Goal: Book appointment/travel/reservation

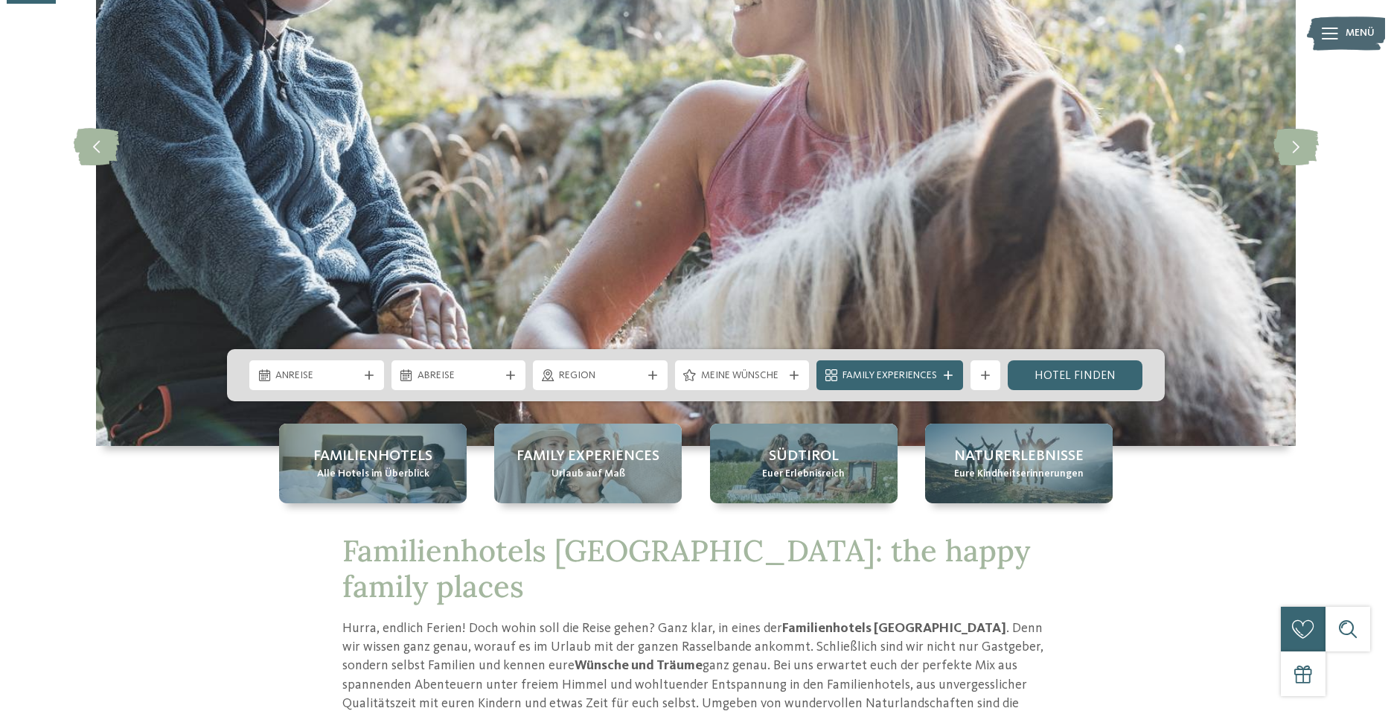
scroll to position [228, 0]
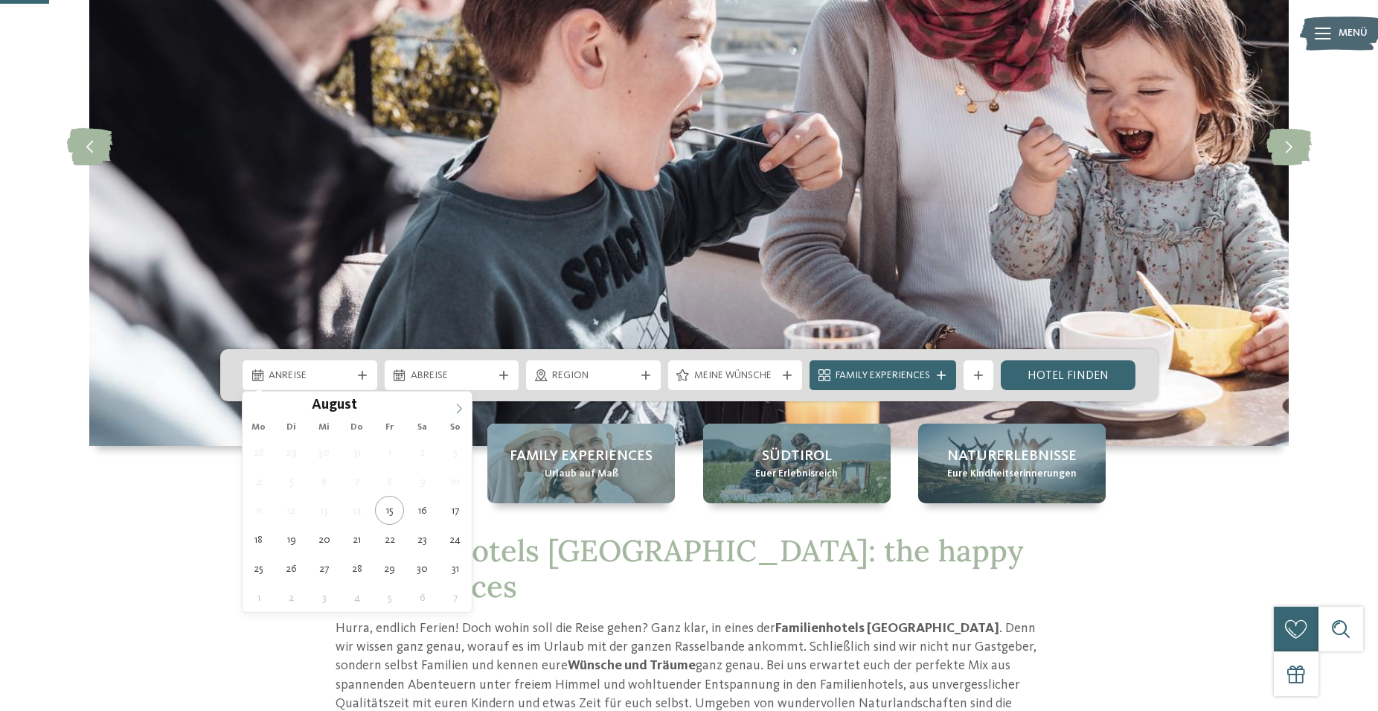
click at [462, 411] on icon at bounding box center [459, 408] width 10 height 10
type div "13.09.2025"
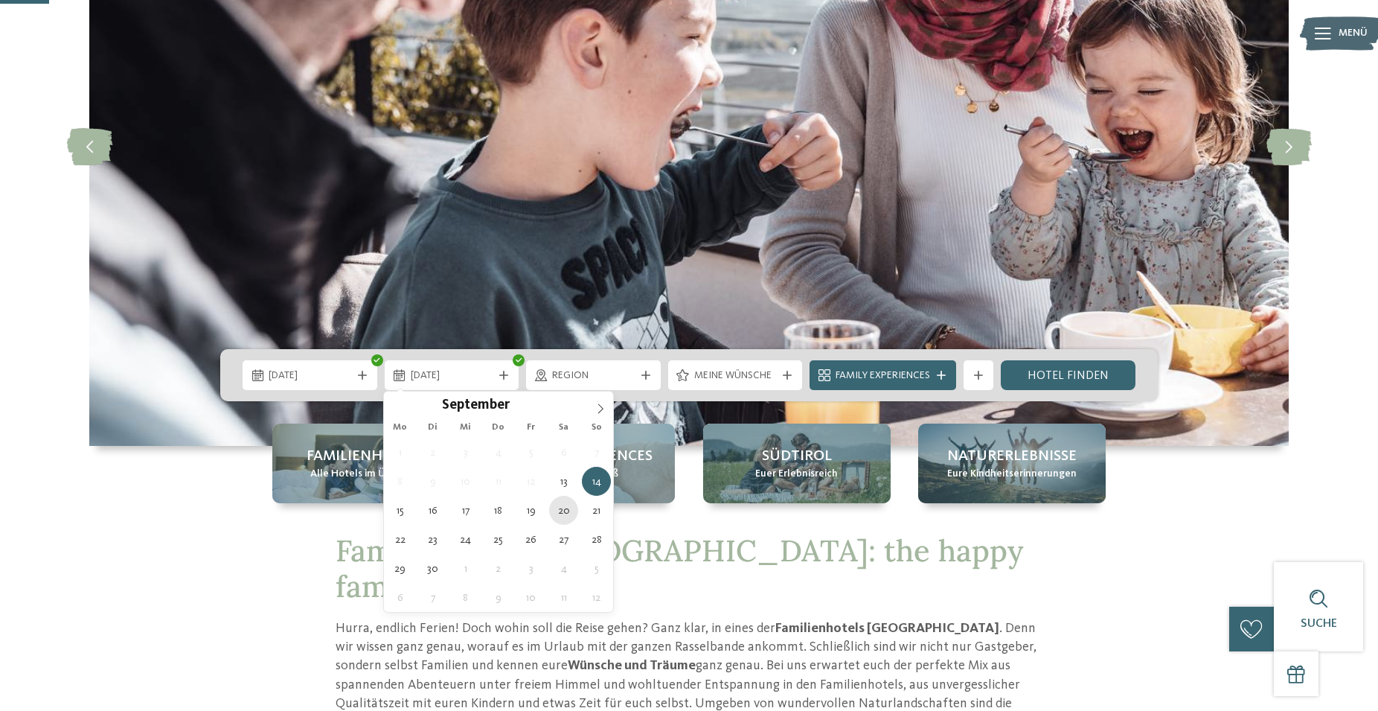
type div "20.09.2025"
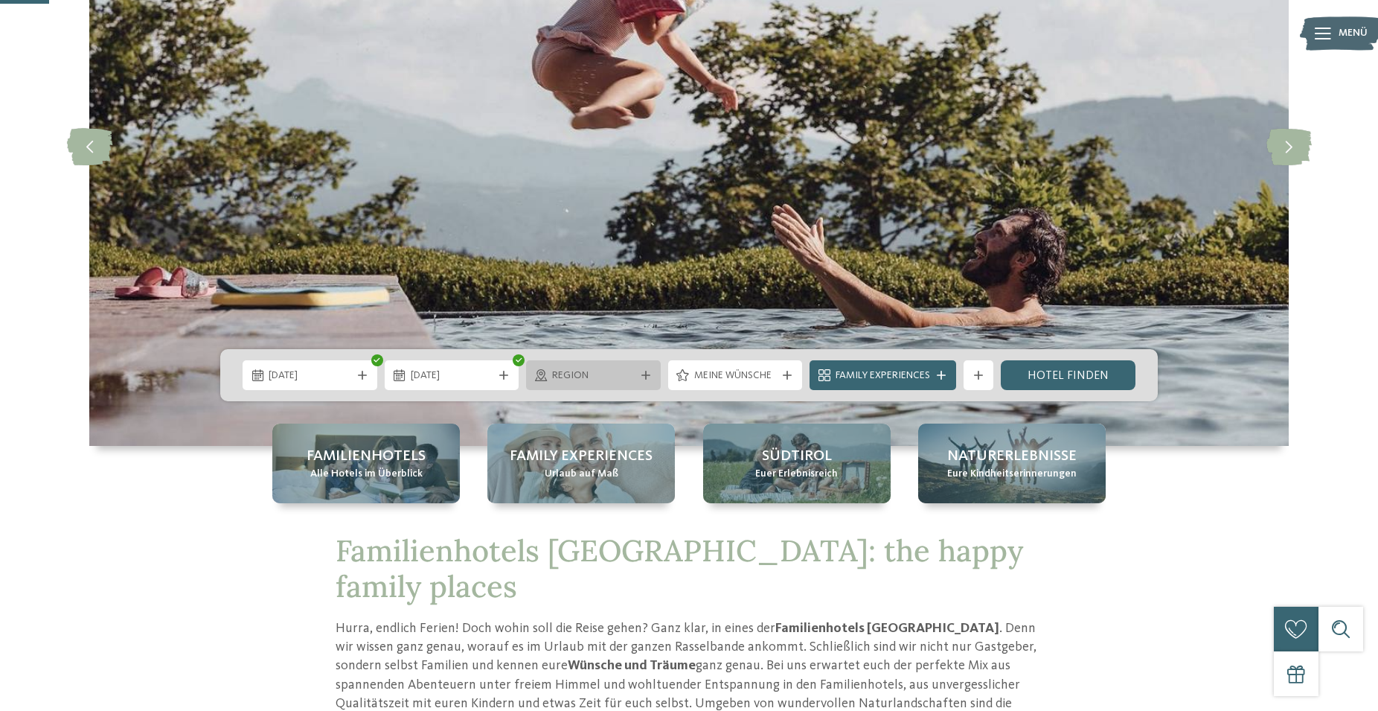
click at [642, 372] on icon at bounding box center [646, 375] width 9 height 9
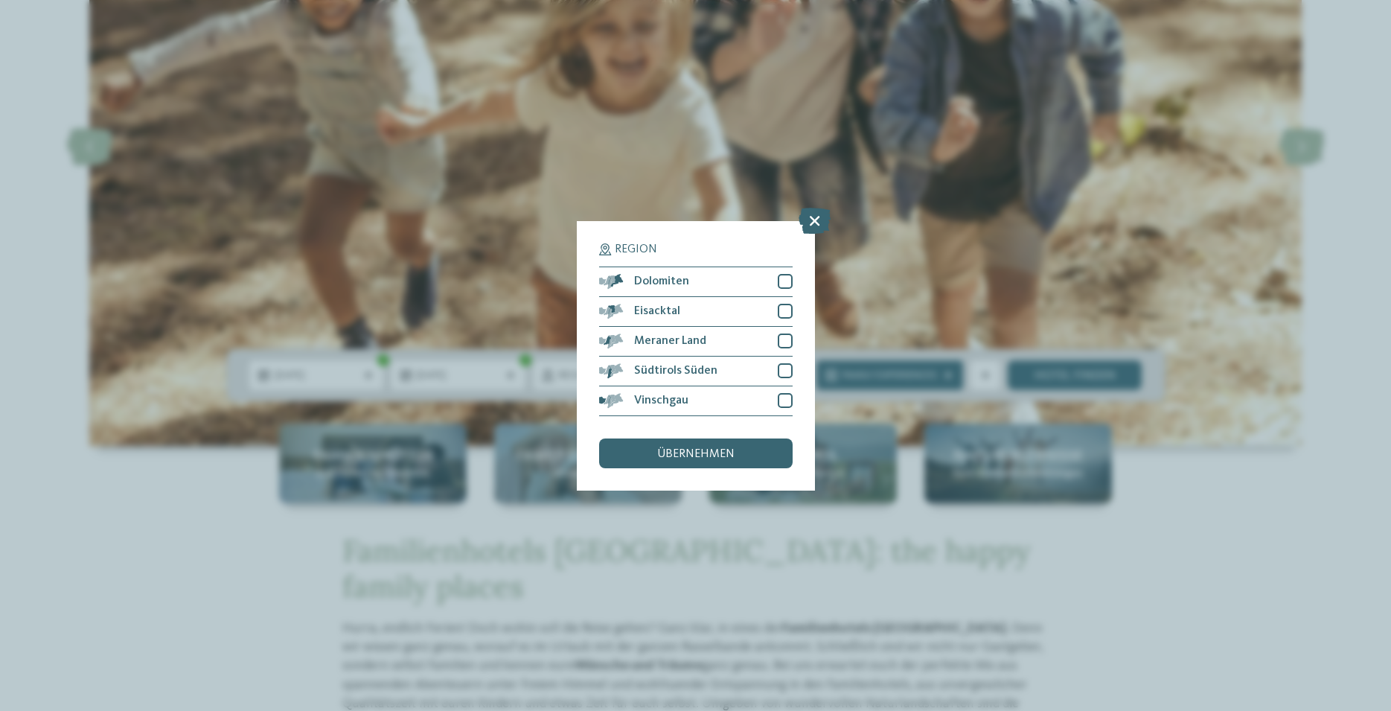
click at [622, 566] on div "Region Dolomiten" at bounding box center [695, 355] width 1391 height 711
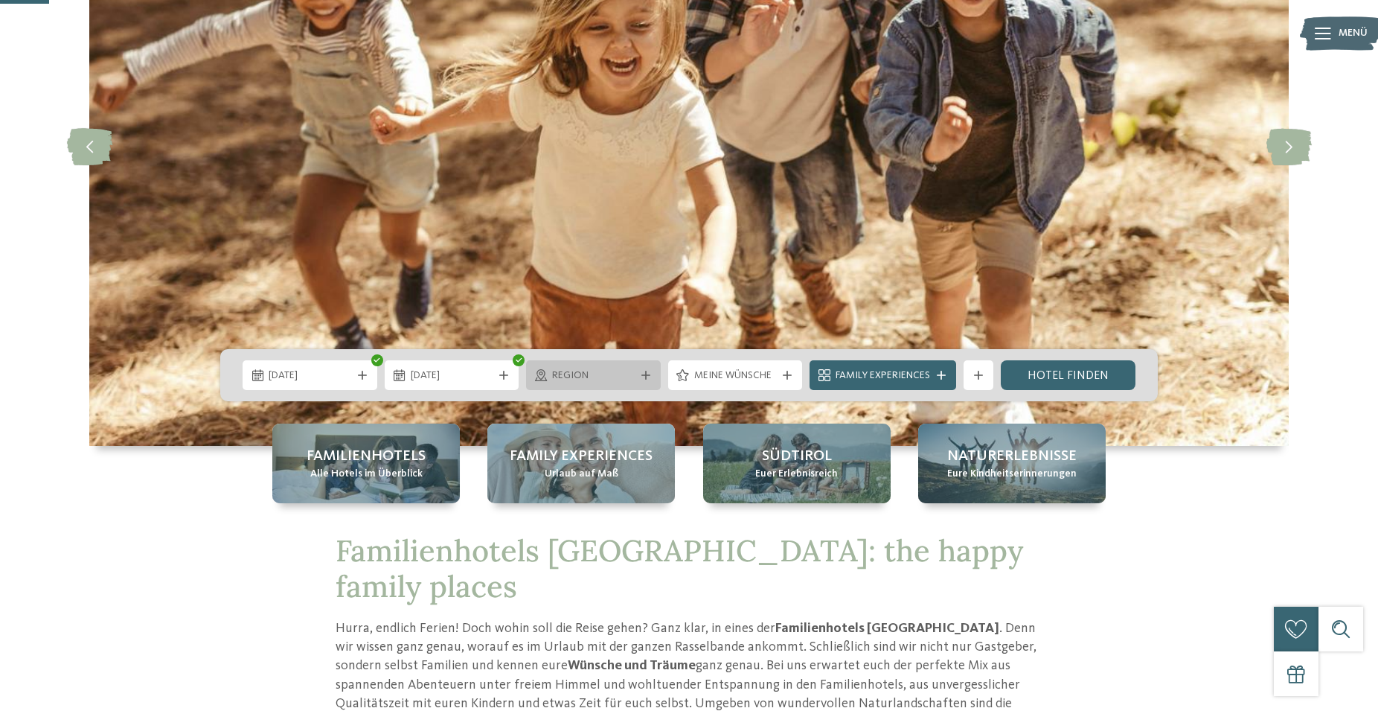
click at [601, 368] on div "Region" at bounding box center [594, 375] width 90 height 16
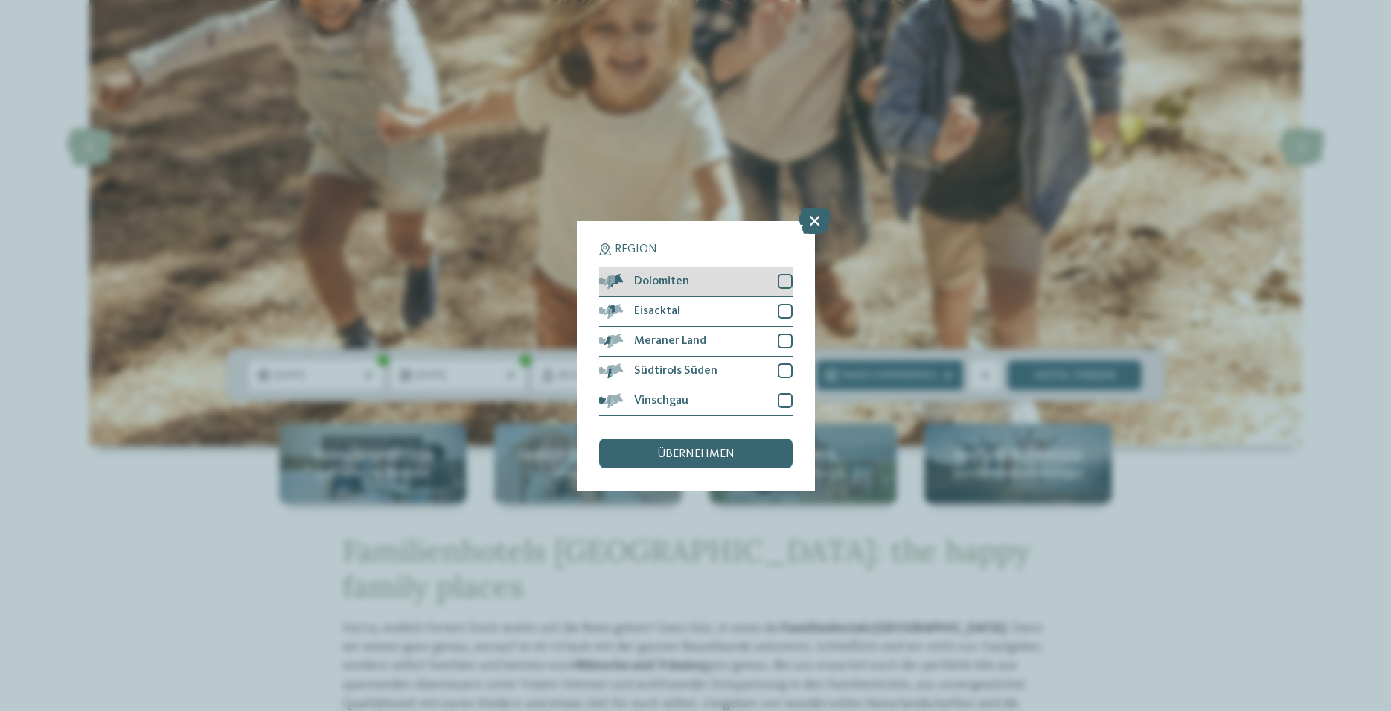
click at [784, 282] on div at bounding box center [785, 281] width 15 height 15
click at [784, 309] on div at bounding box center [785, 311] width 15 height 15
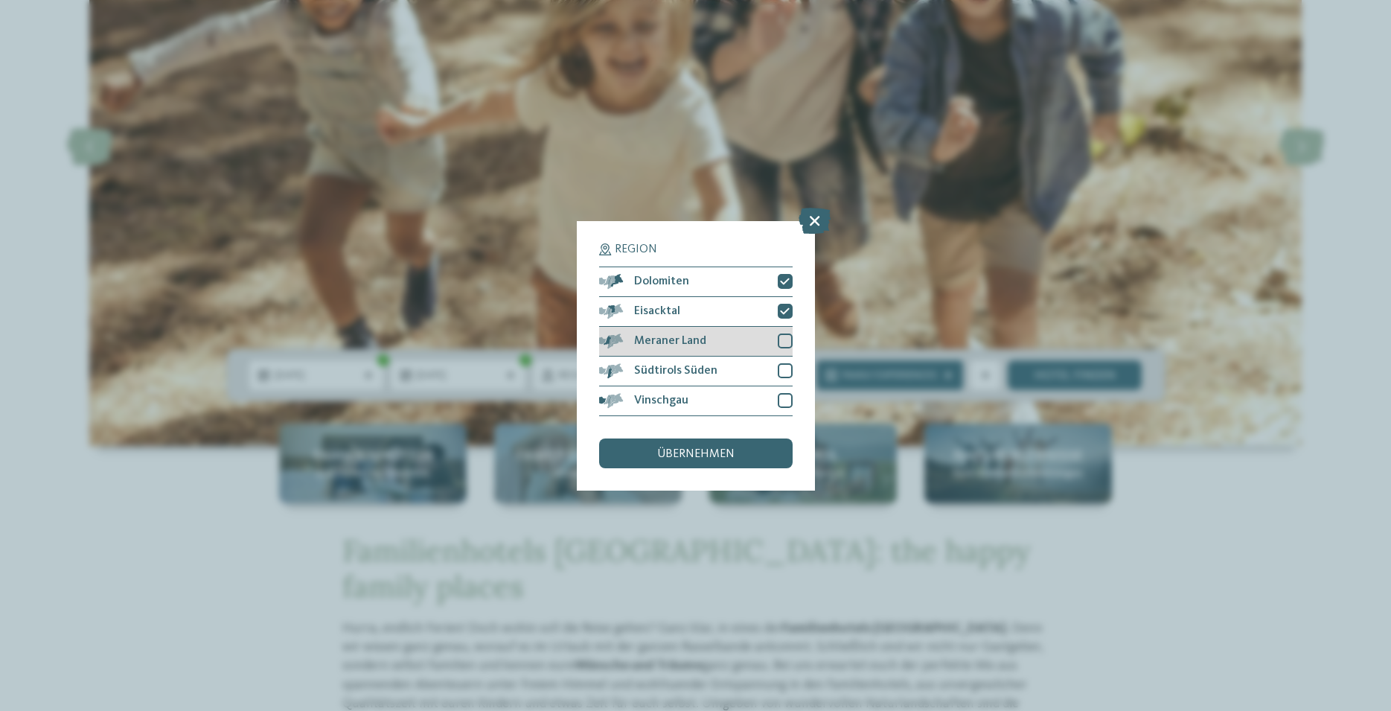
click at [783, 337] on div at bounding box center [785, 340] width 15 height 15
click at [786, 371] on div at bounding box center [785, 370] width 15 height 15
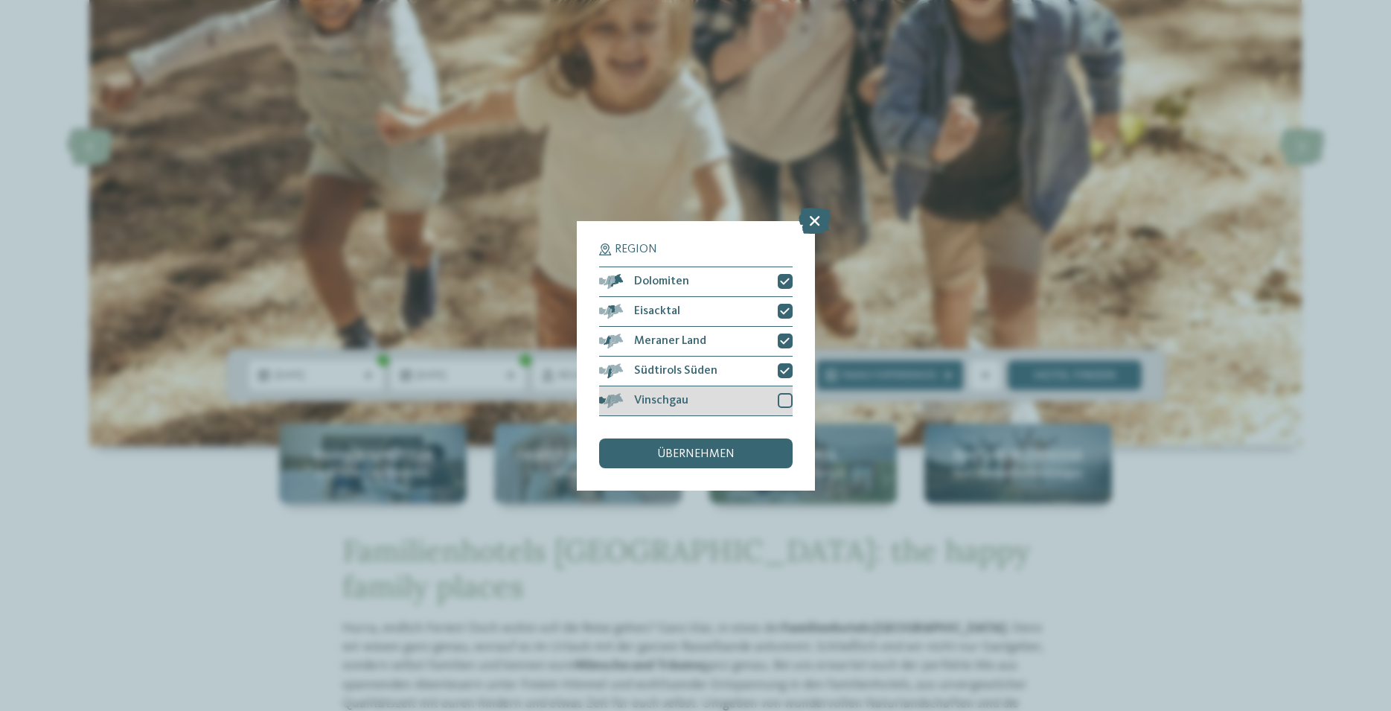
click at [784, 400] on div at bounding box center [785, 400] width 15 height 15
click at [710, 454] on span "übernehmen" at bounding box center [695, 454] width 77 height 12
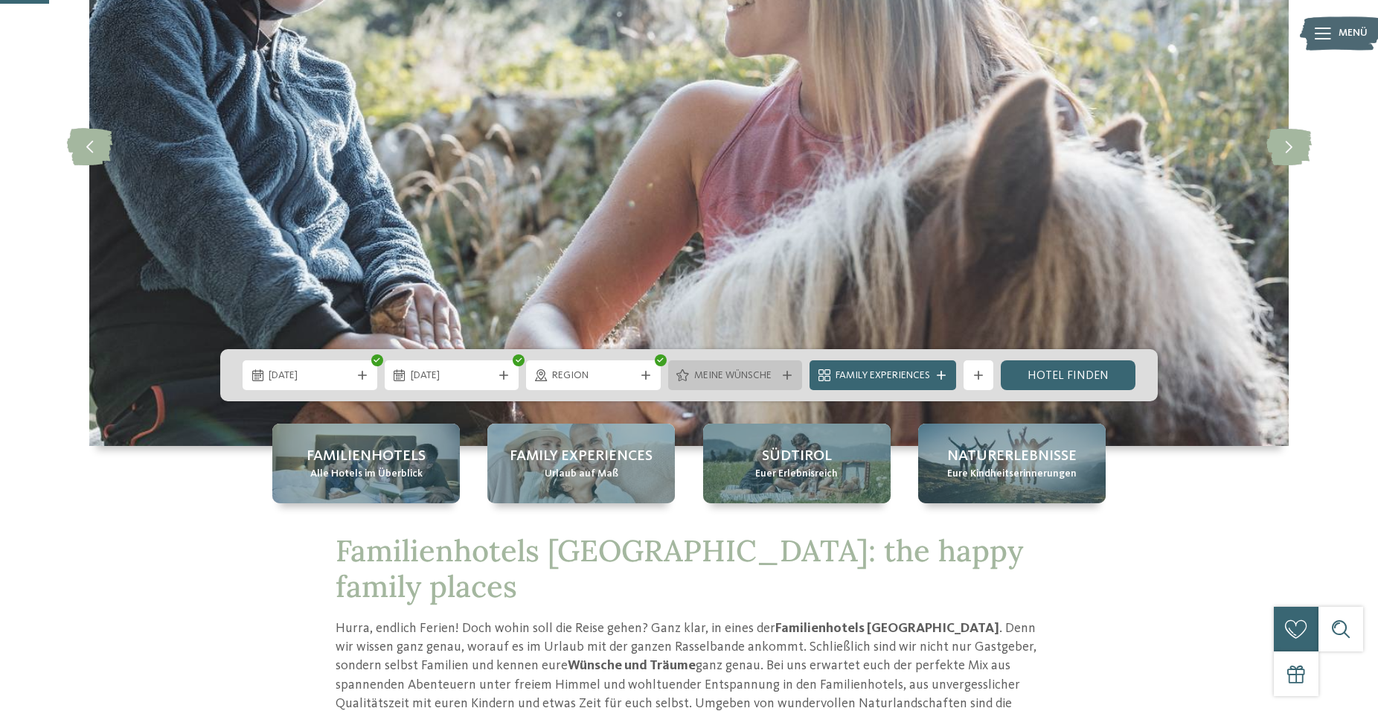
click at [715, 381] on span "Meine Wünsche" at bounding box center [735, 375] width 83 height 15
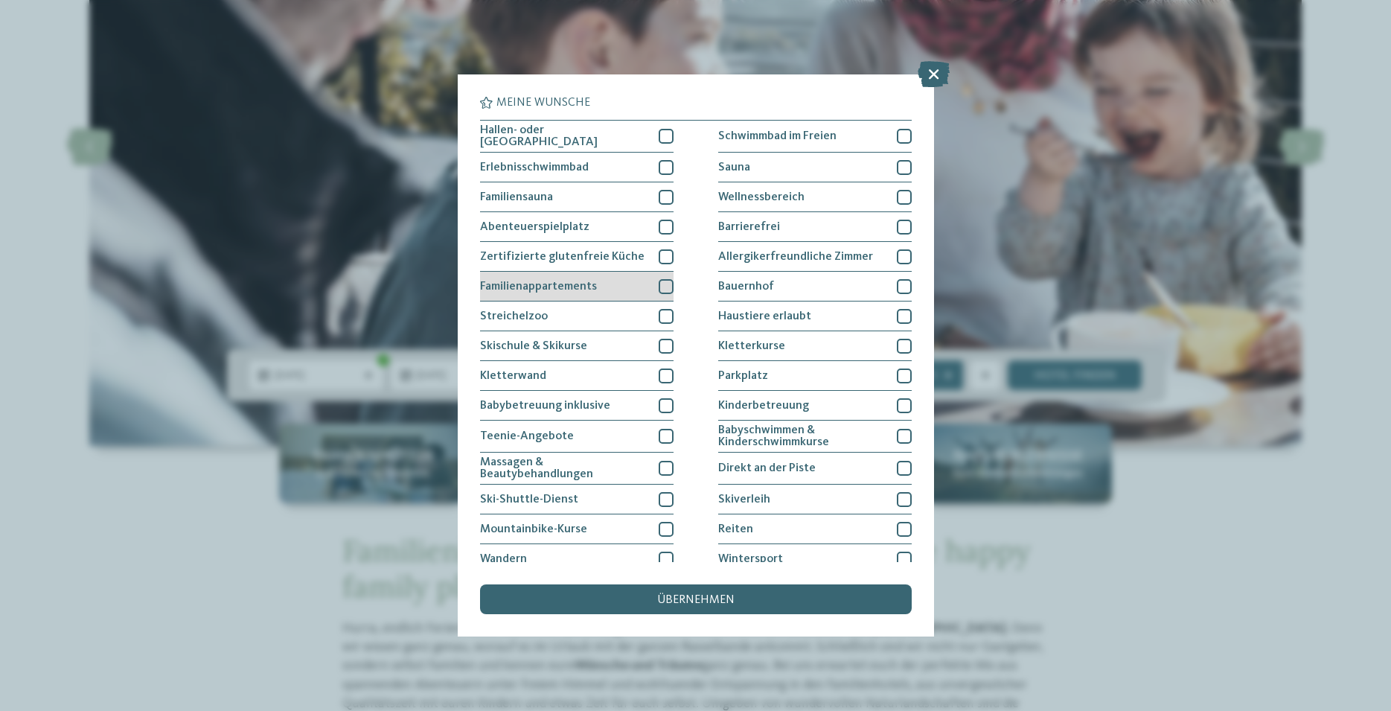
click at [664, 283] on div at bounding box center [666, 286] width 15 height 15
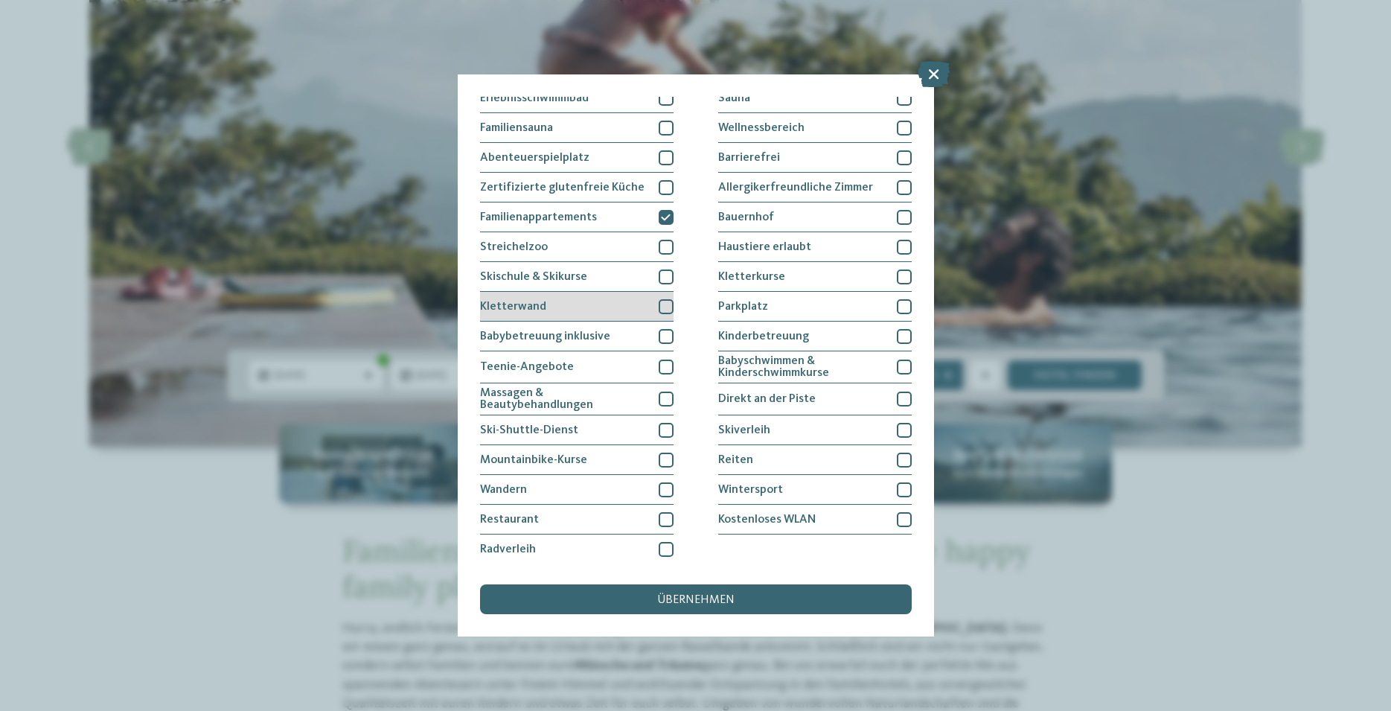
scroll to position [0, 0]
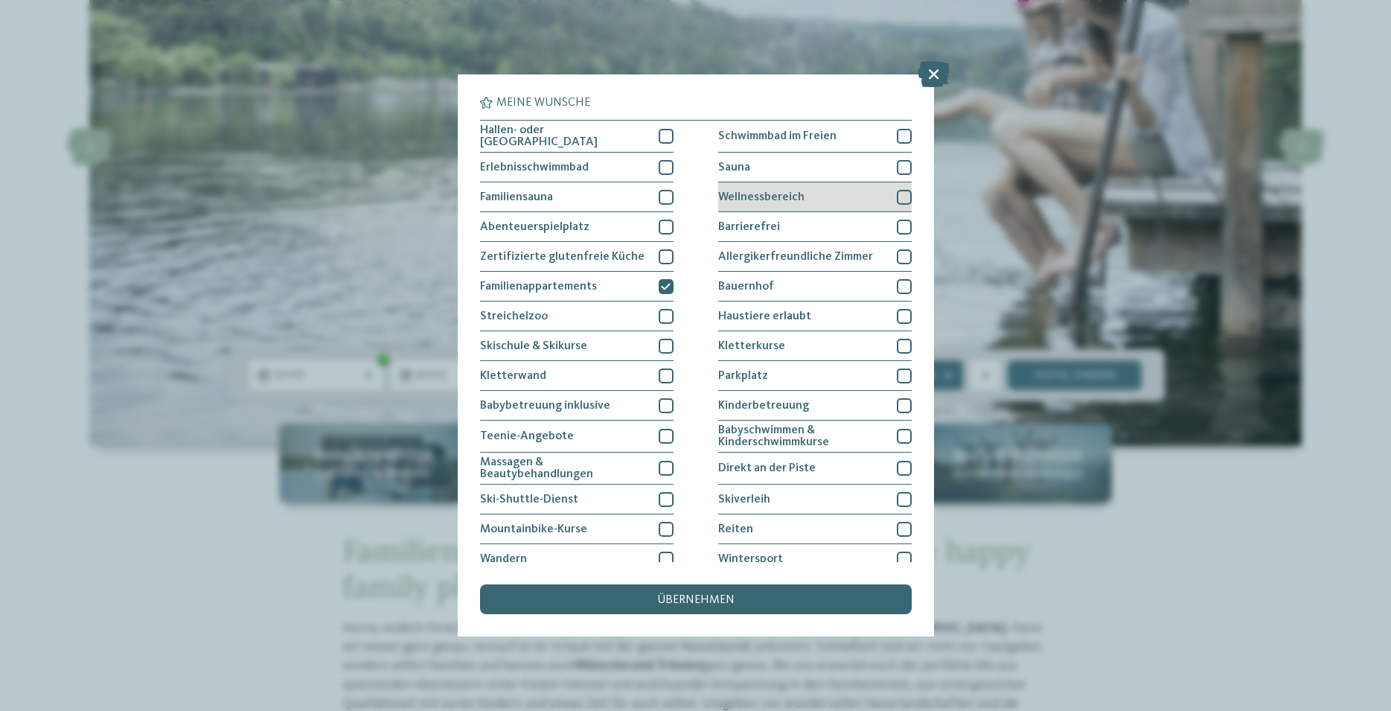
click at [897, 190] on div at bounding box center [904, 197] width 15 height 15
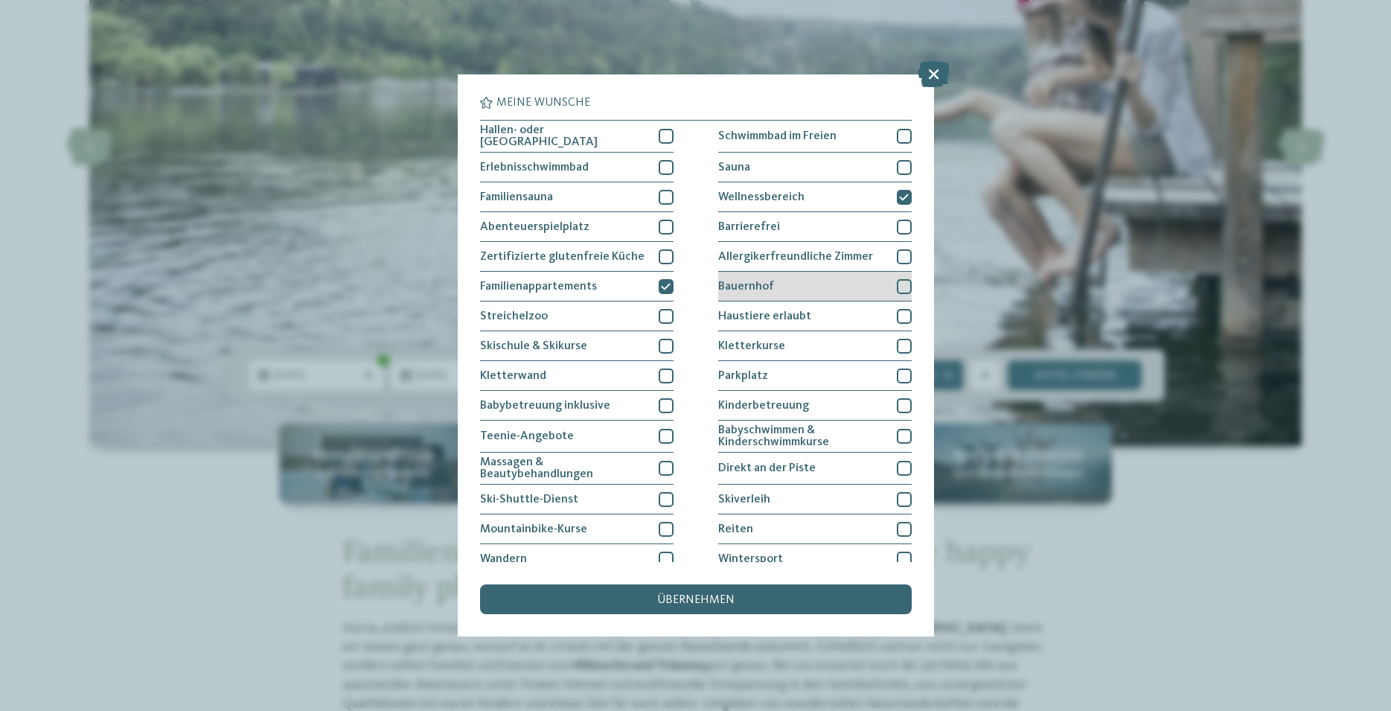
click at [898, 280] on div at bounding box center [904, 286] width 15 height 15
click at [904, 313] on div at bounding box center [904, 316] width 15 height 15
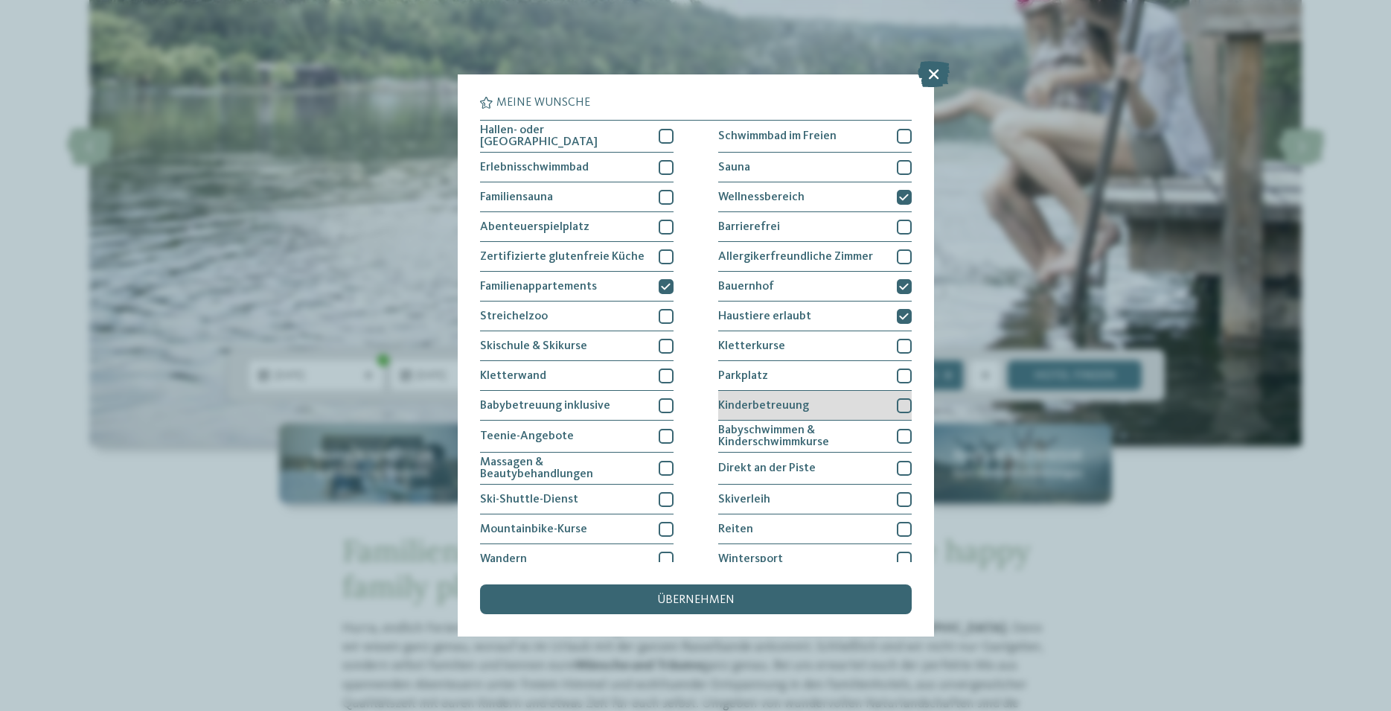
scroll to position [45, 0]
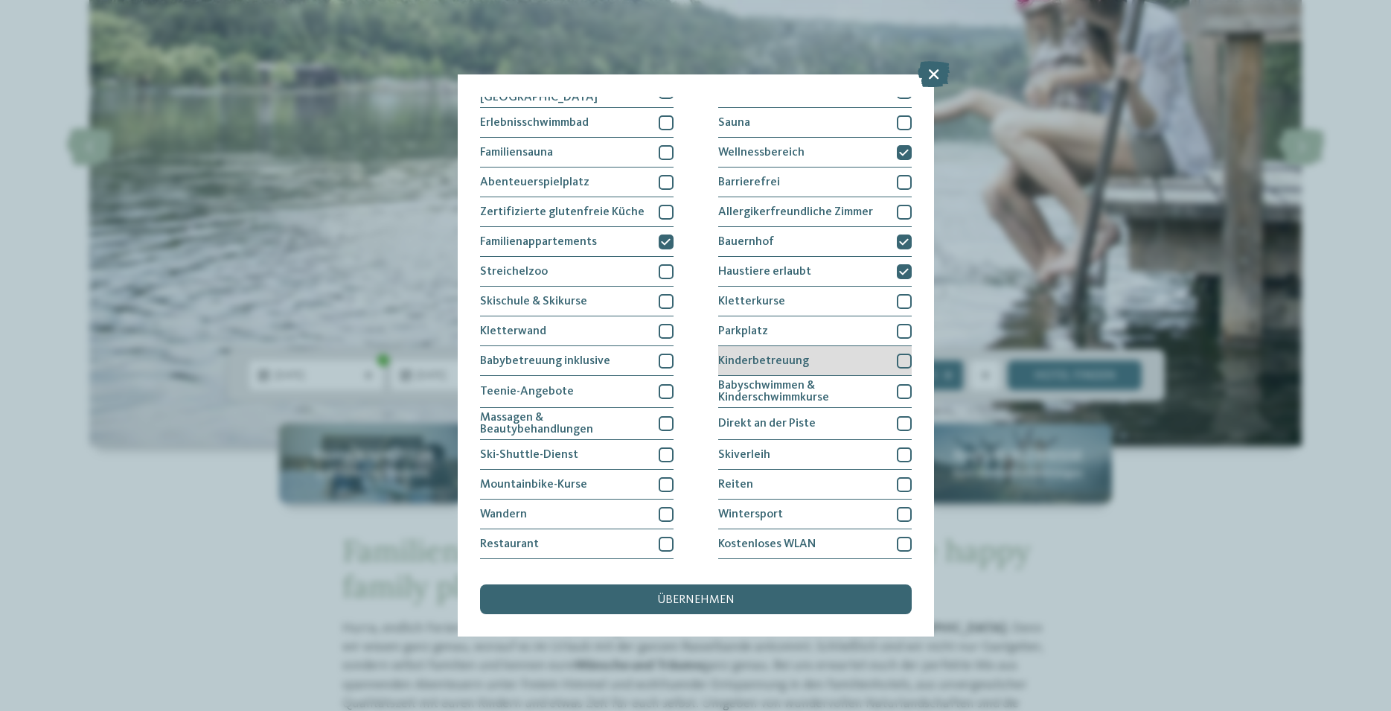
click at [897, 357] on div at bounding box center [904, 361] width 15 height 15
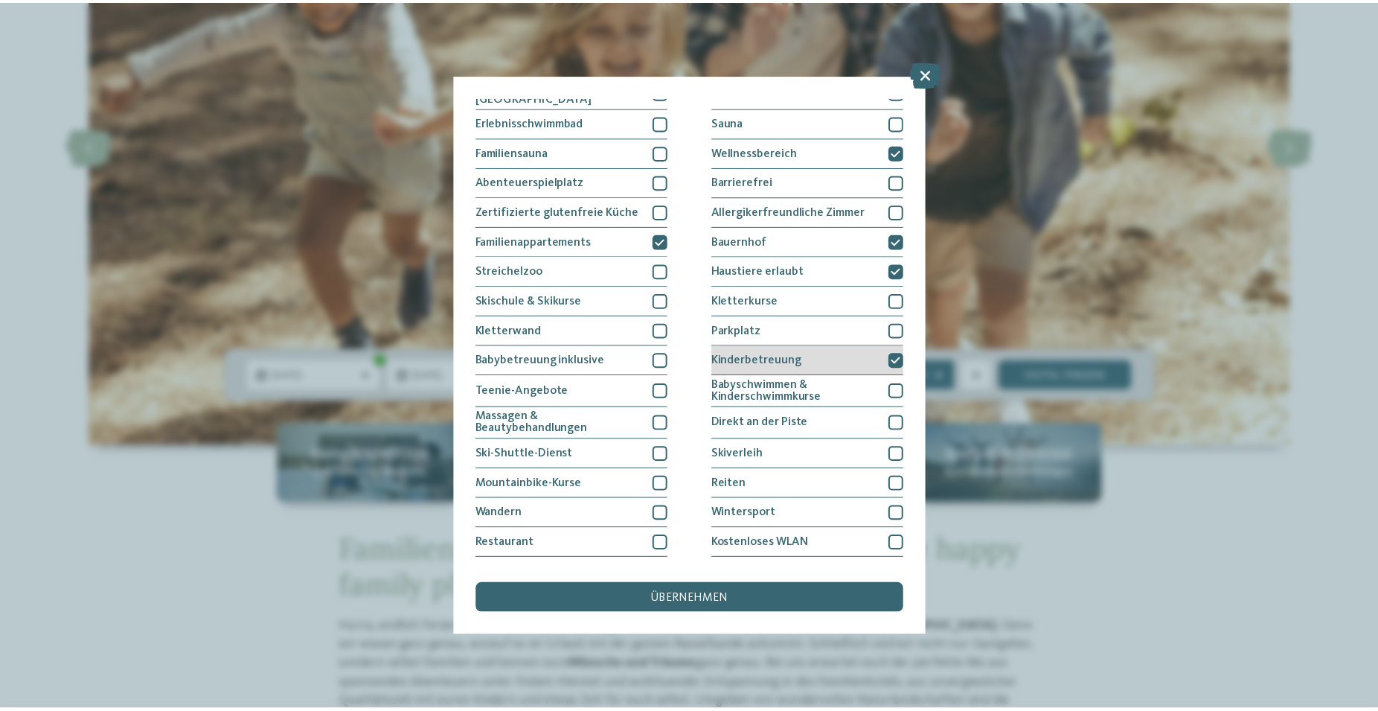
scroll to position [69, 0]
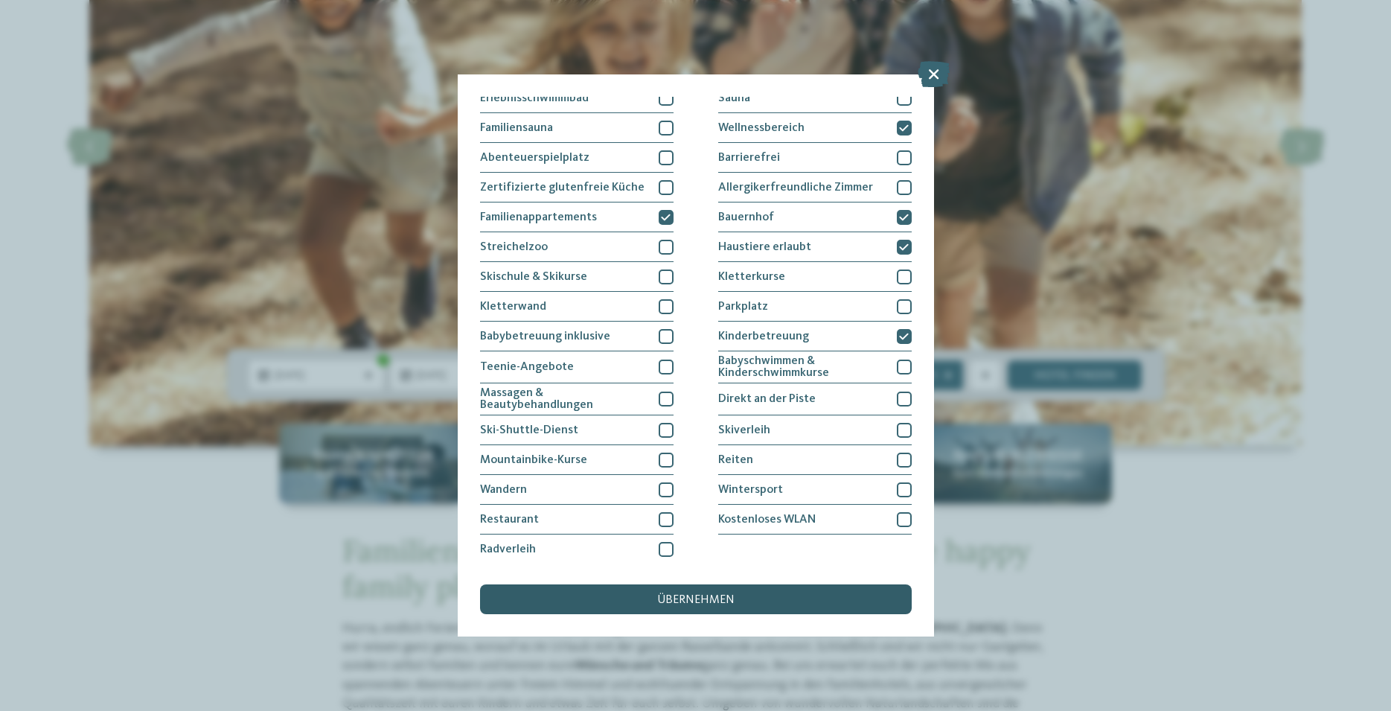
click at [712, 596] on span "übernehmen" at bounding box center [695, 600] width 77 height 12
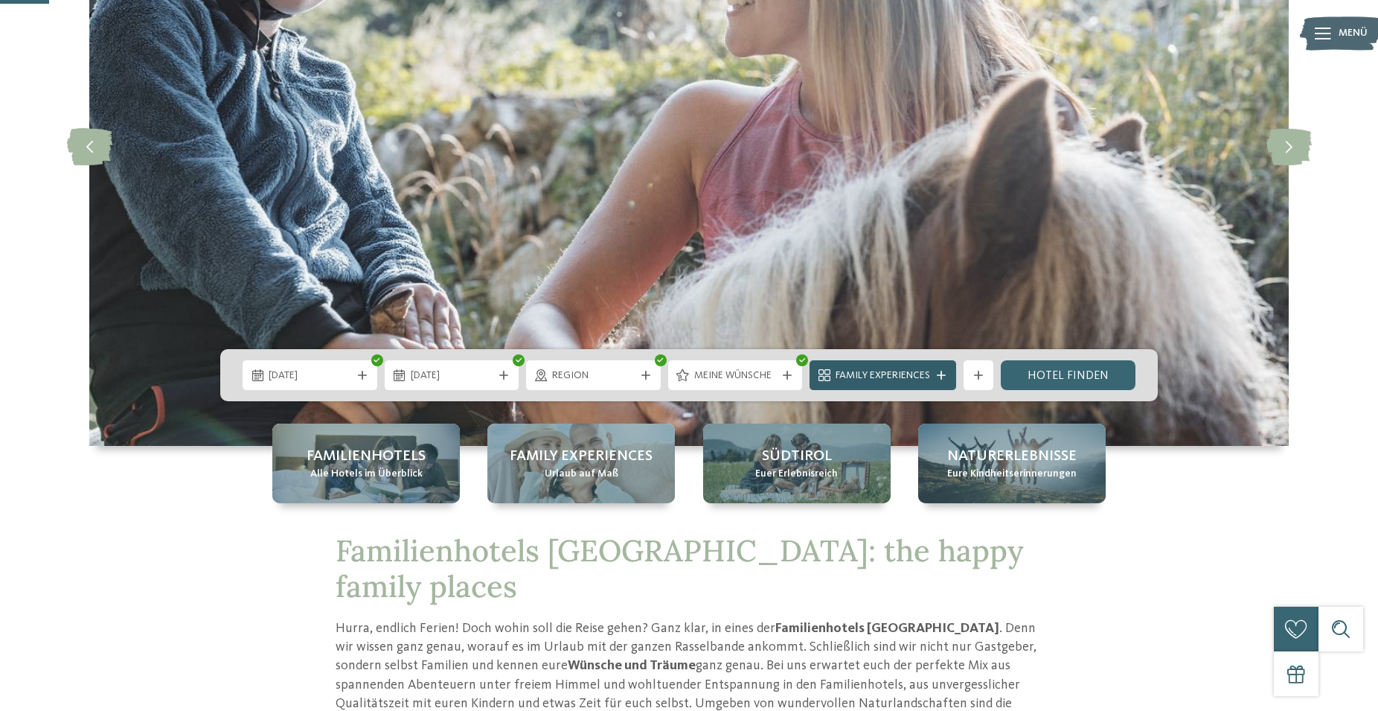
click at [880, 370] on span "Family Experiences" at bounding box center [883, 375] width 95 height 15
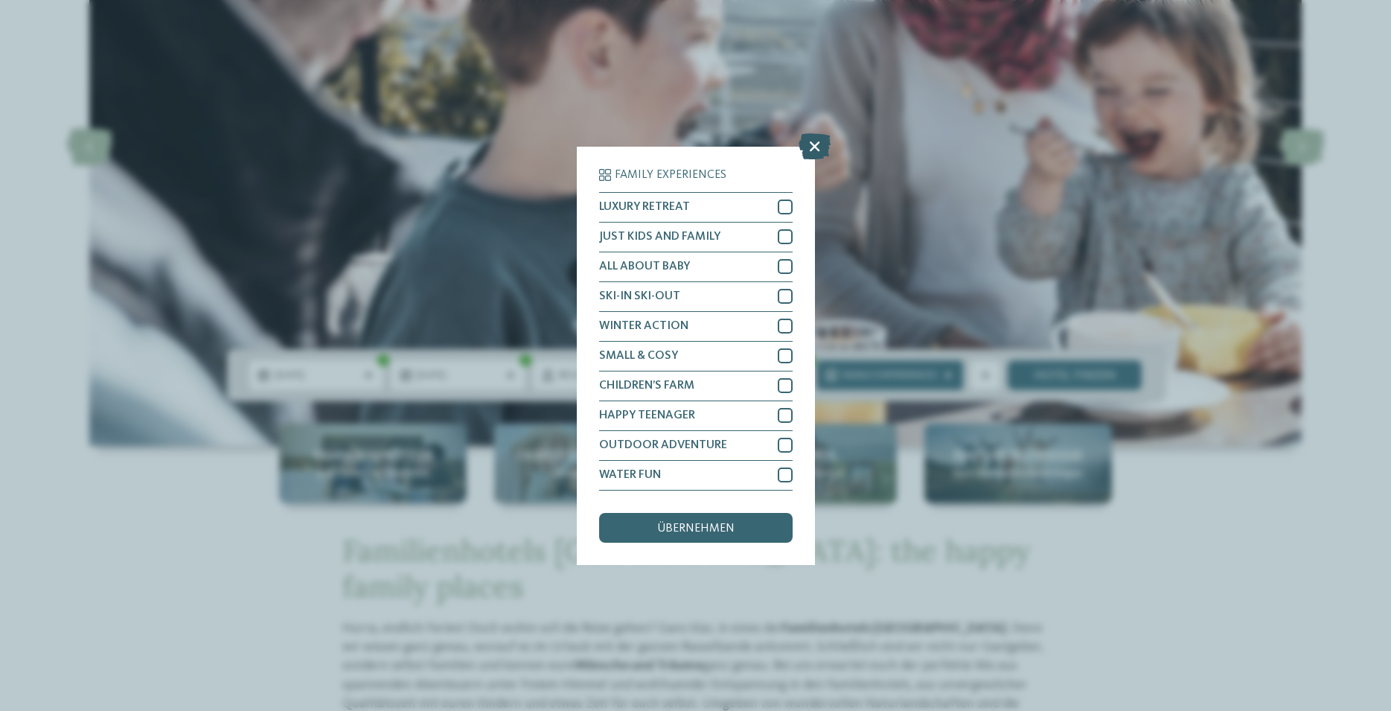
click at [818, 144] on icon at bounding box center [815, 145] width 32 height 26
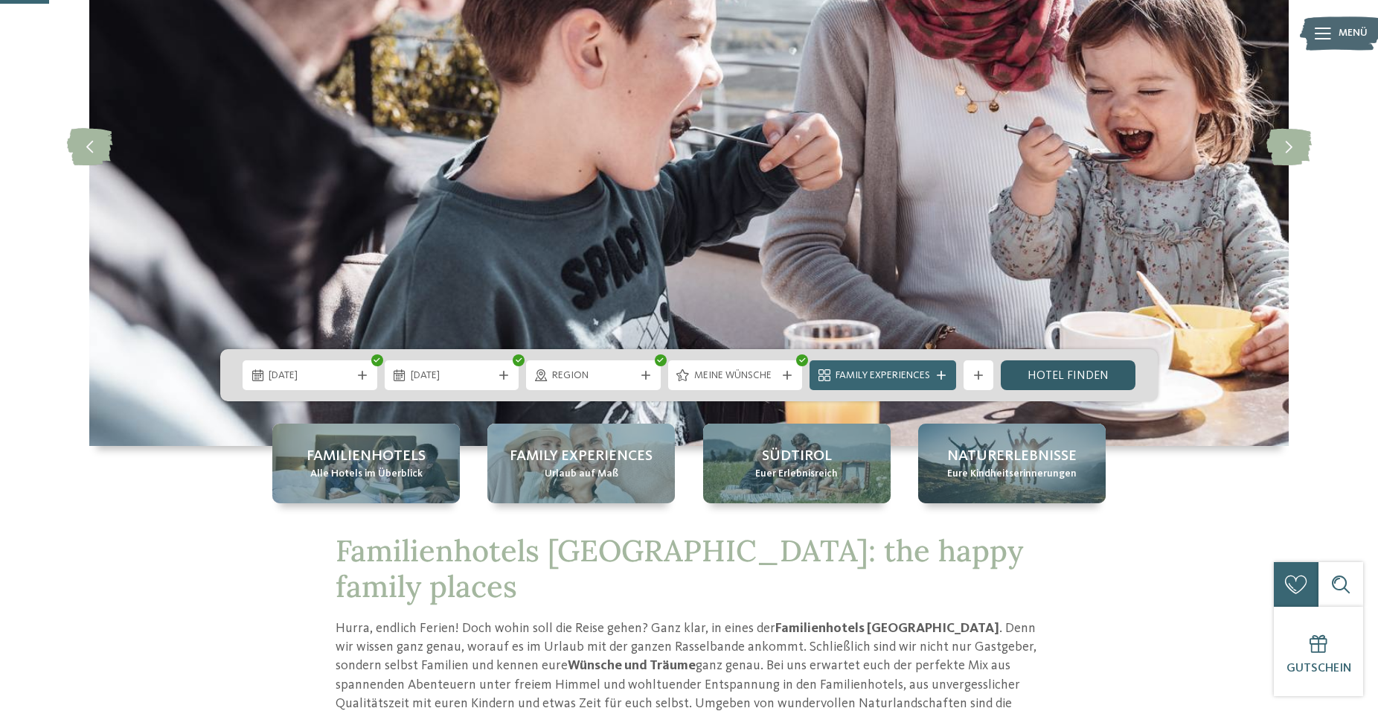
click at [1075, 376] on link "Hotel finden" at bounding box center [1068, 375] width 135 height 30
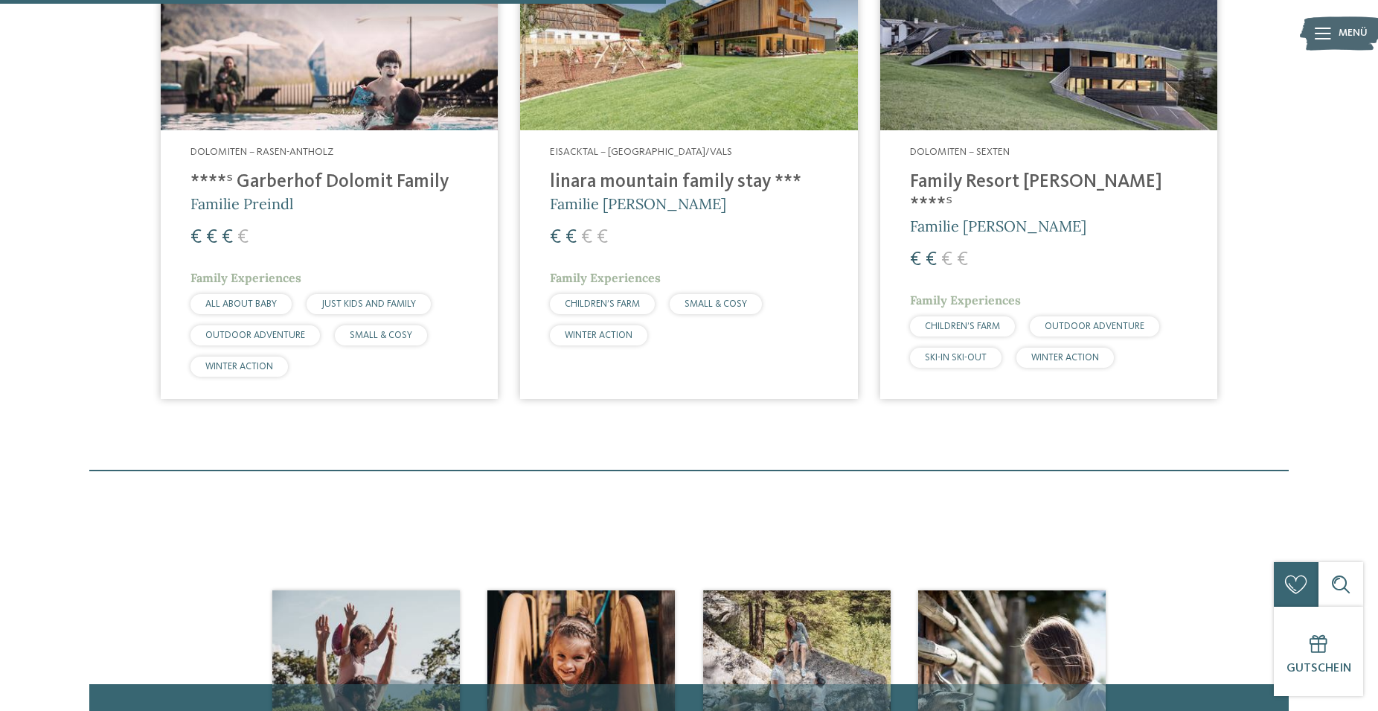
scroll to position [601, 0]
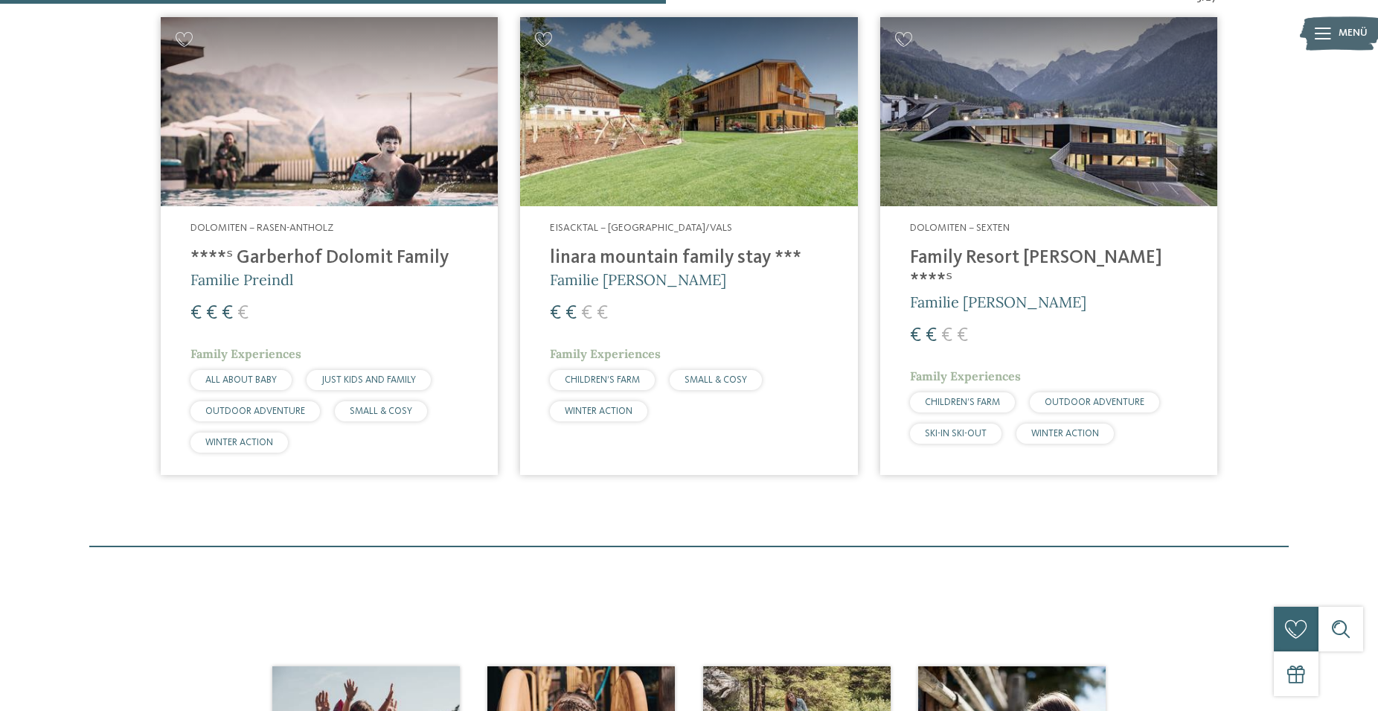
click at [641, 263] on h4 "linara mountain family stay ***" at bounding box center [689, 258] width 278 height 22
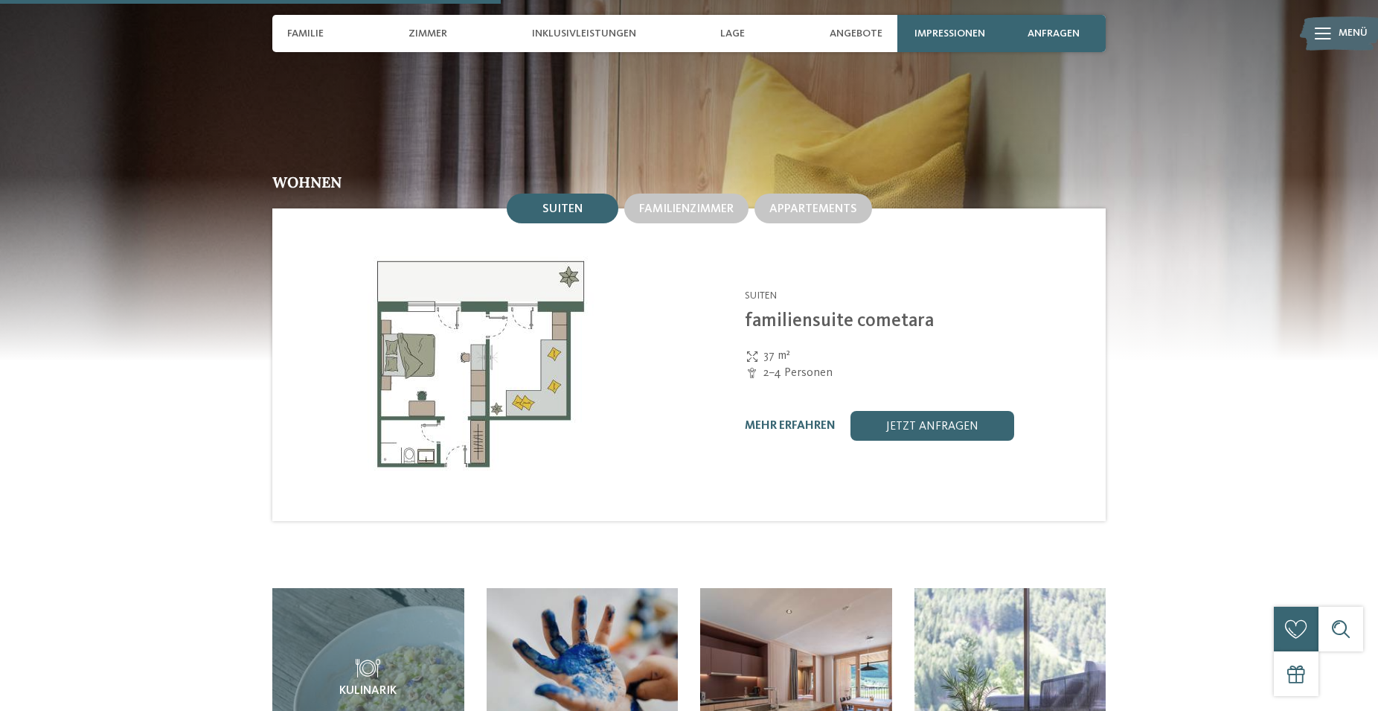
scroll to position [1442, 0]
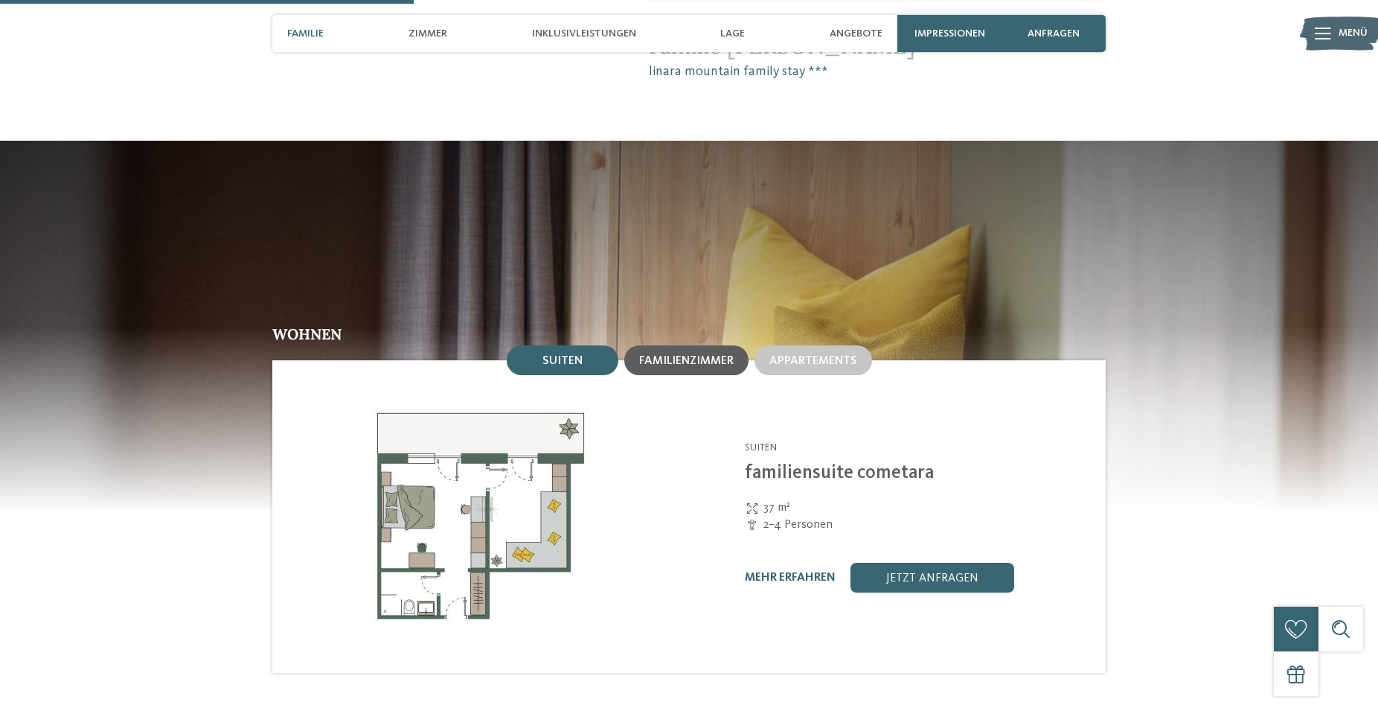
click at [679, 345] on div "Familienzimmer" at bounding box center [686, 360] width 124 height 30
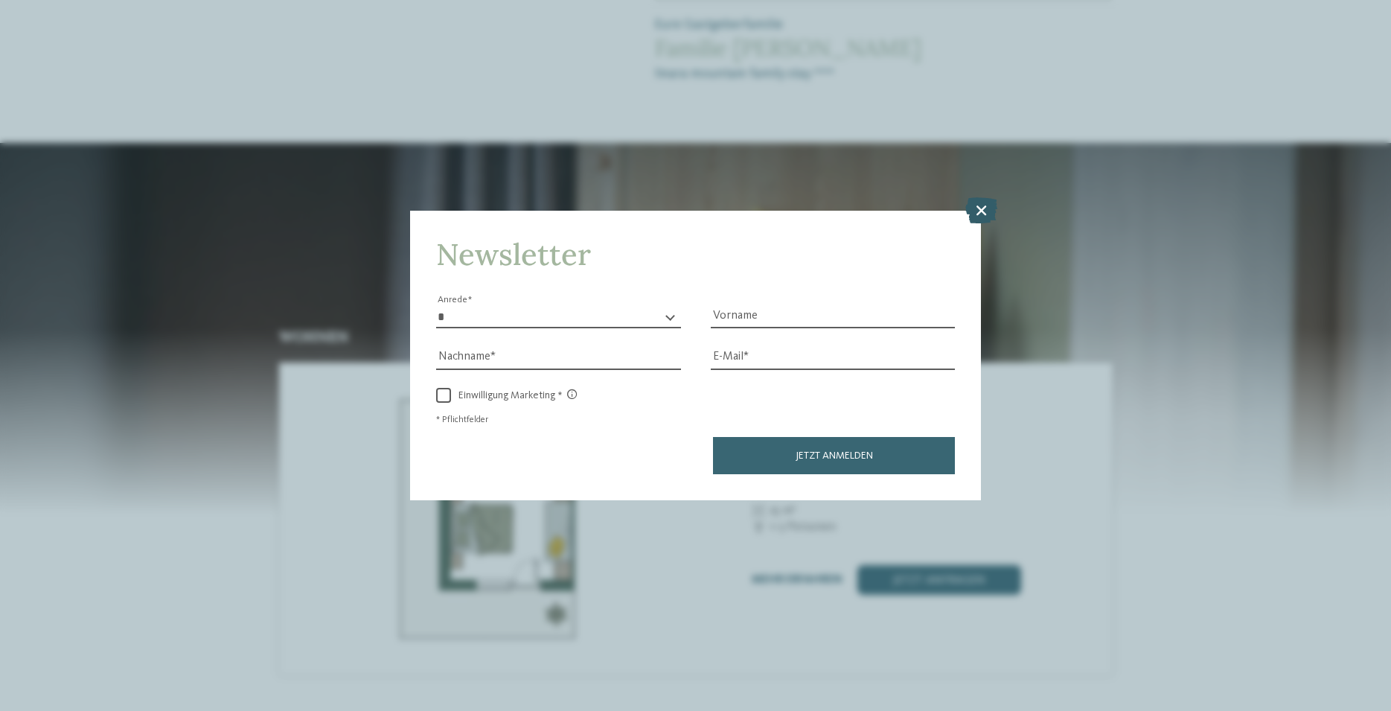
click at [978, 214] on icon at bounding box center [981, 210] width 32 height 26
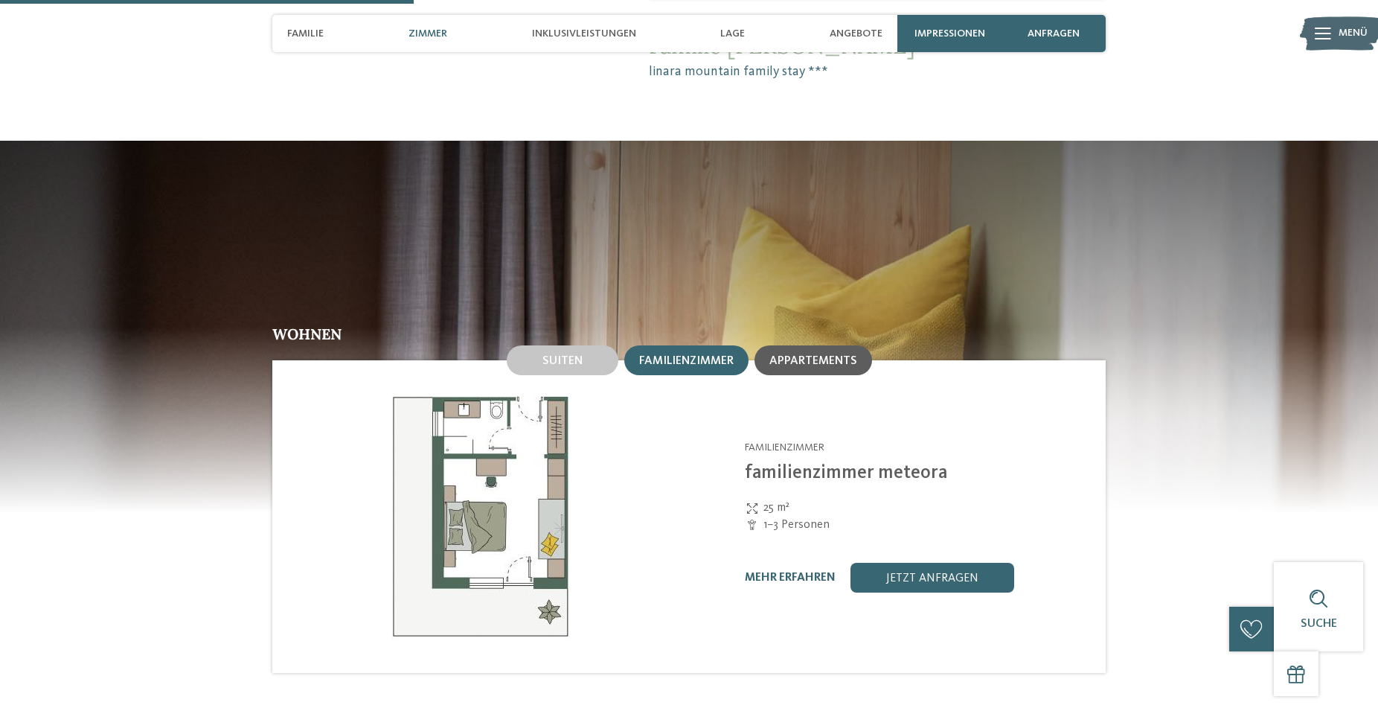
click at [828, 355] on span "Appartements" at bounding box center [814, 361] width 88 height 12
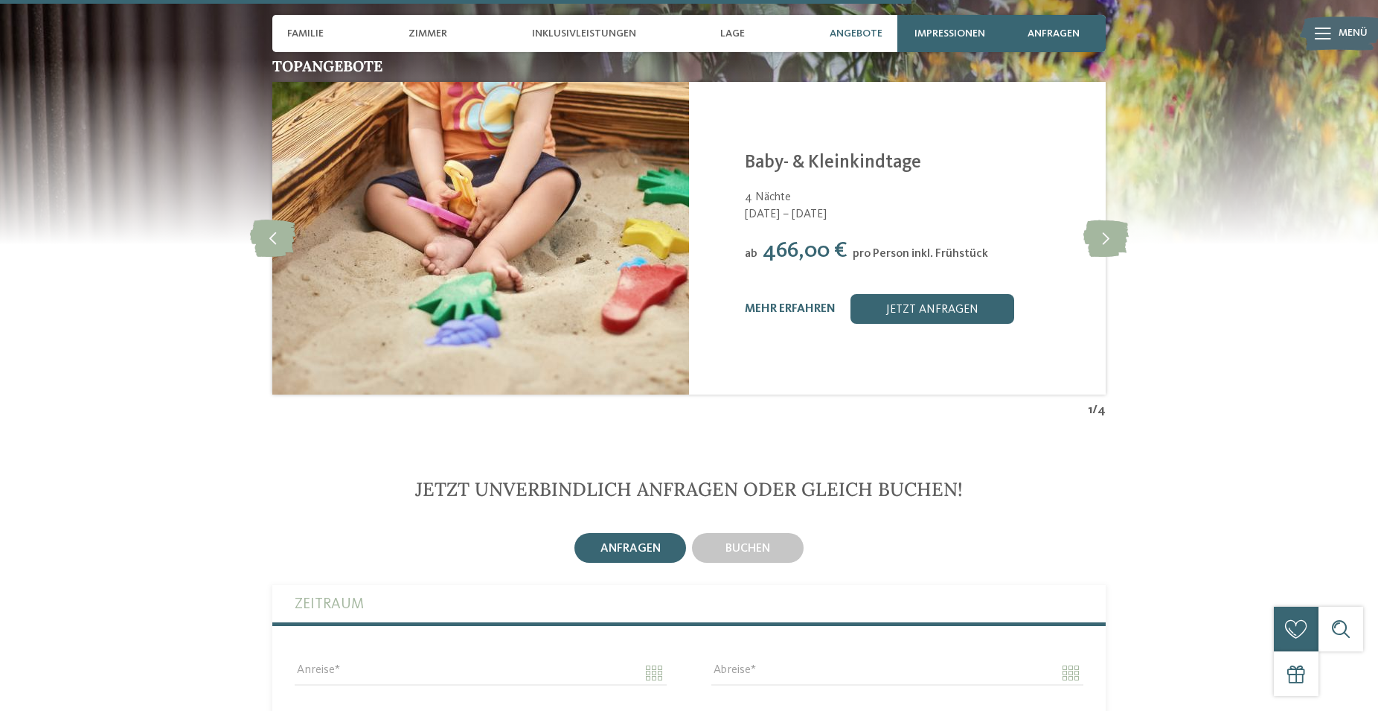
scroll to position [3189, 0]
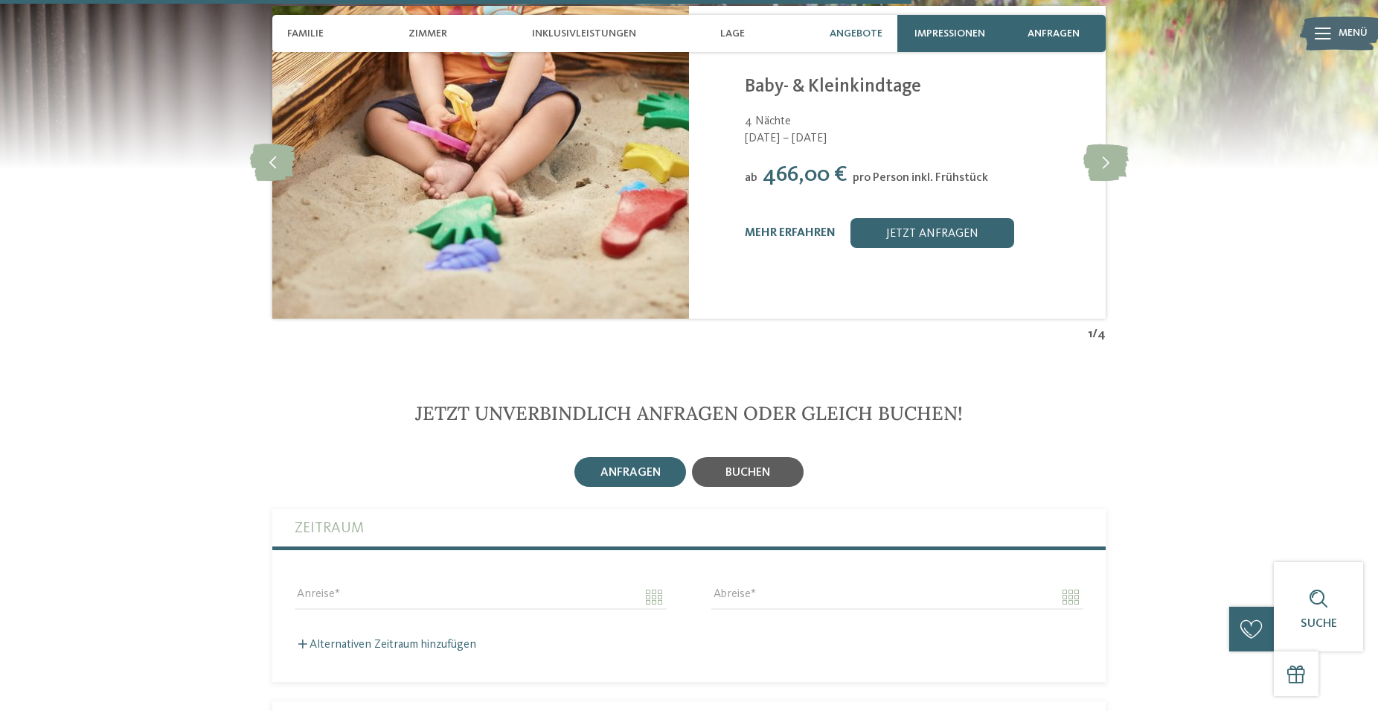
click at [756, 467] on span "buchen" at bounding box center [748, 473] width 45 height 12
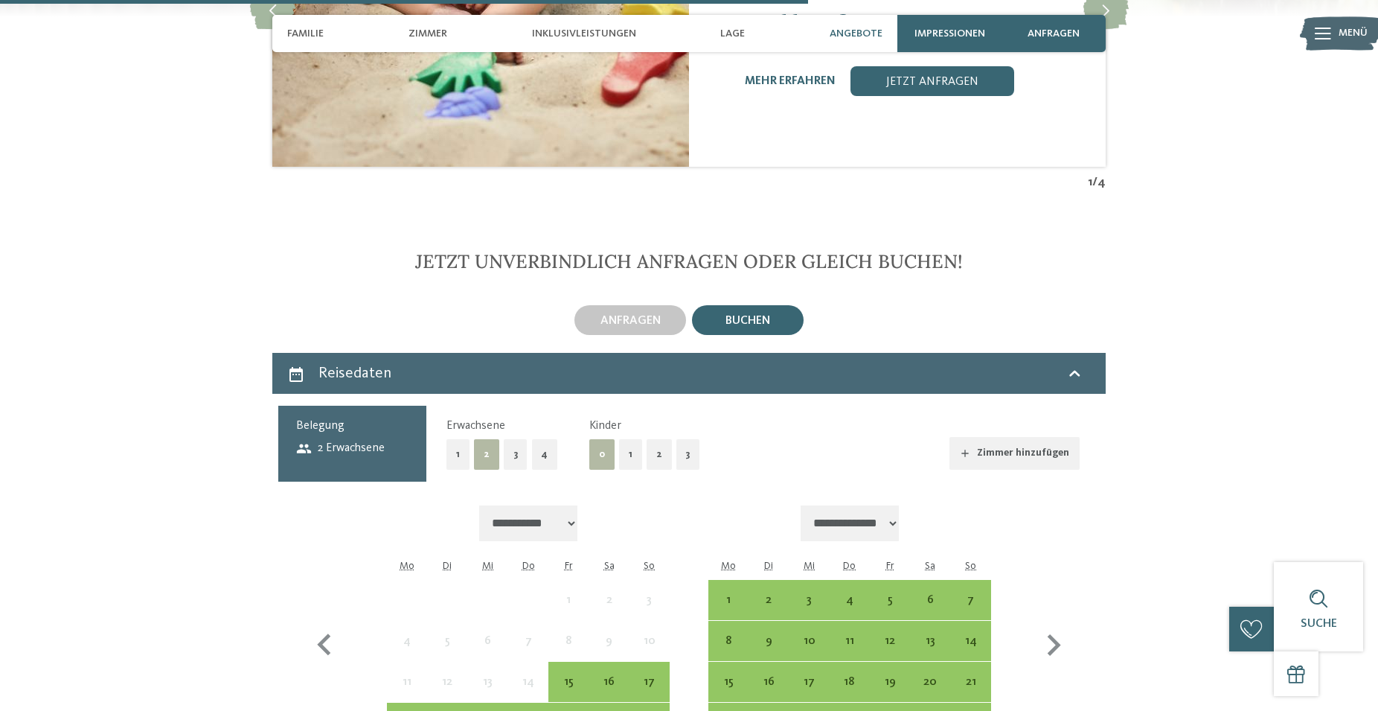
scroll to position [3416, 0]
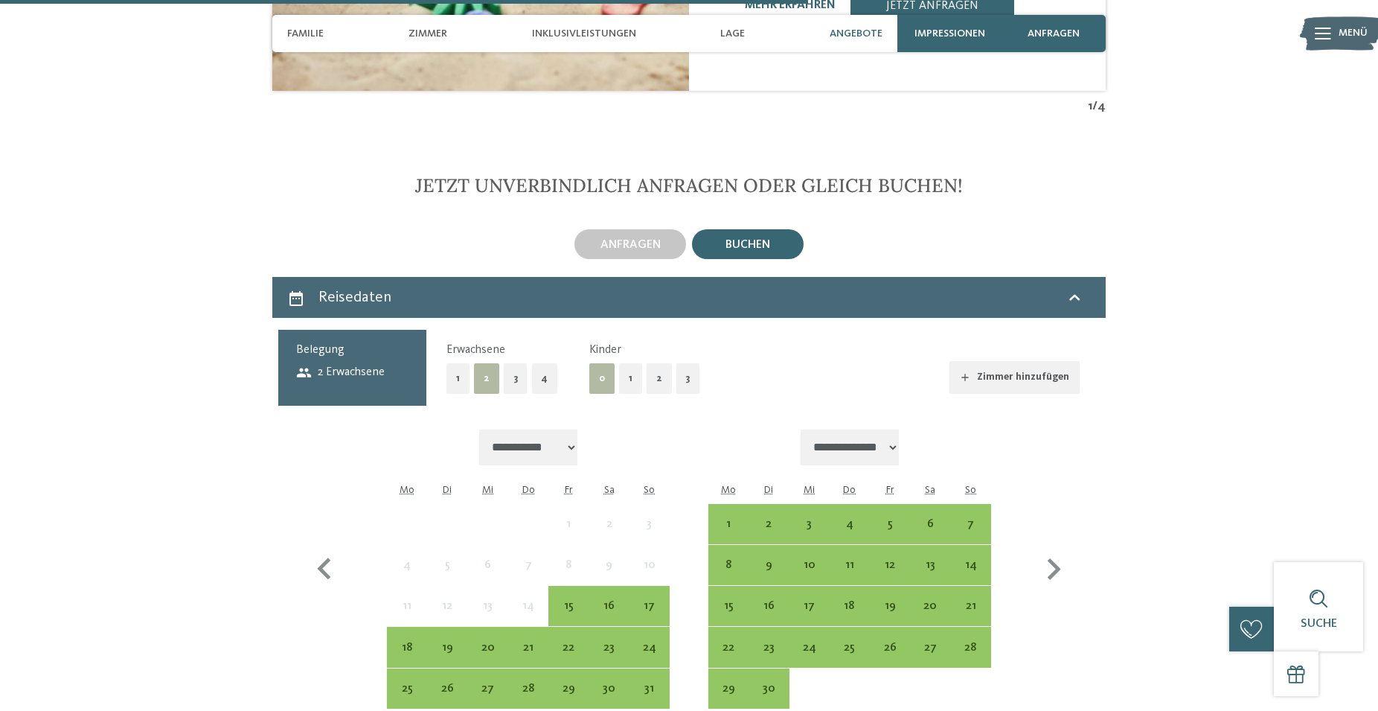
click at [633, 368] on button "1" at bounding box center [630, 378] width 23 height 31
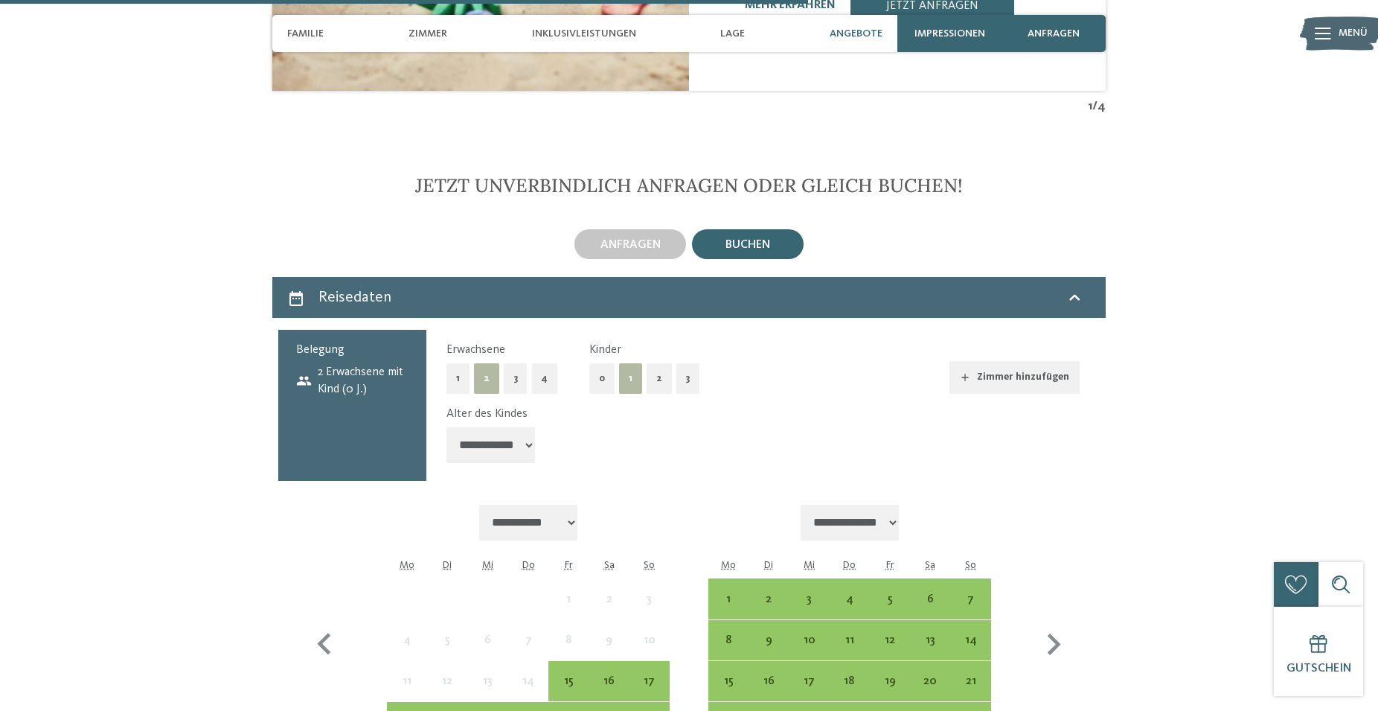
click at [447, 427] on select "**********" at bounding box center [491, 445] width 89 height 36
select select "*"
click option "*******" at bounding box center [0, 0] width 0 height 0
click at [825, 410] on div "Alter des Kindes" at bounding box center [757, 414] width 621 height 16
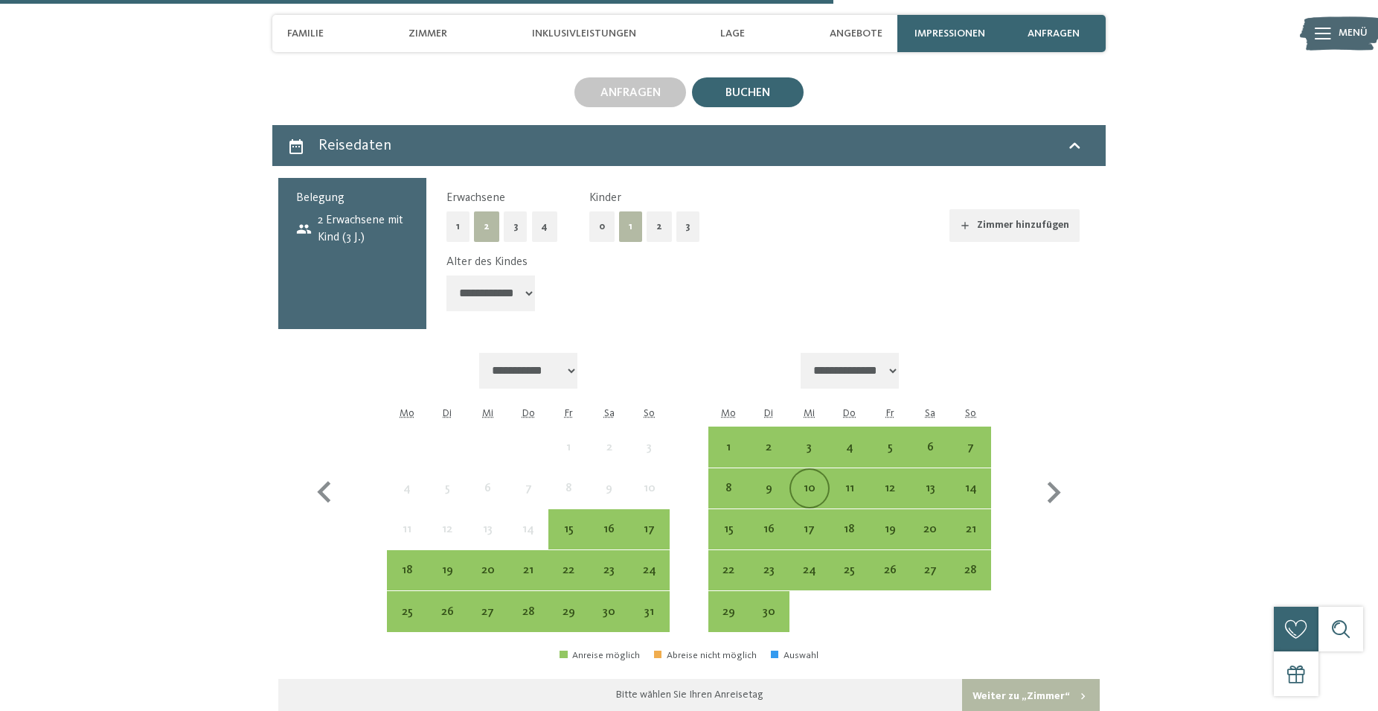
scroll to position [3644, 0]
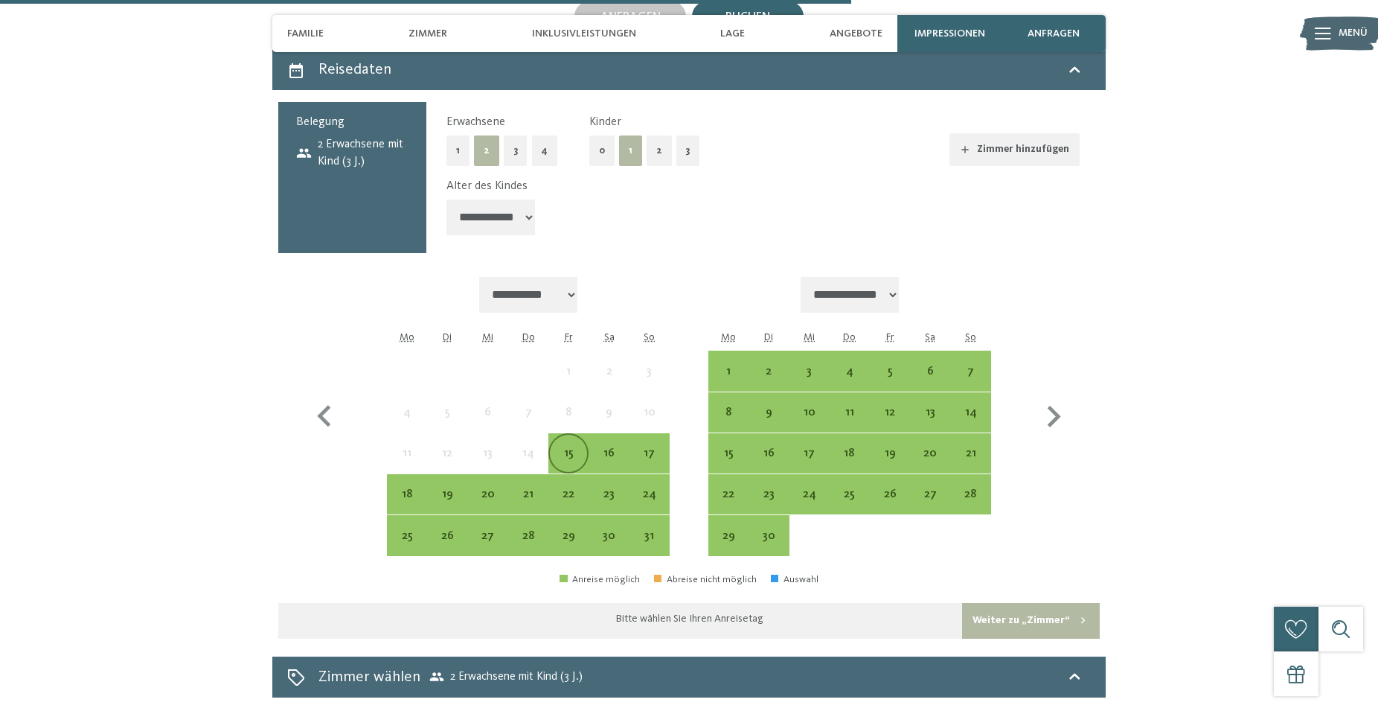
click at [563, 447] on div "15" at bounding box center [568, 465] width 37 height 37
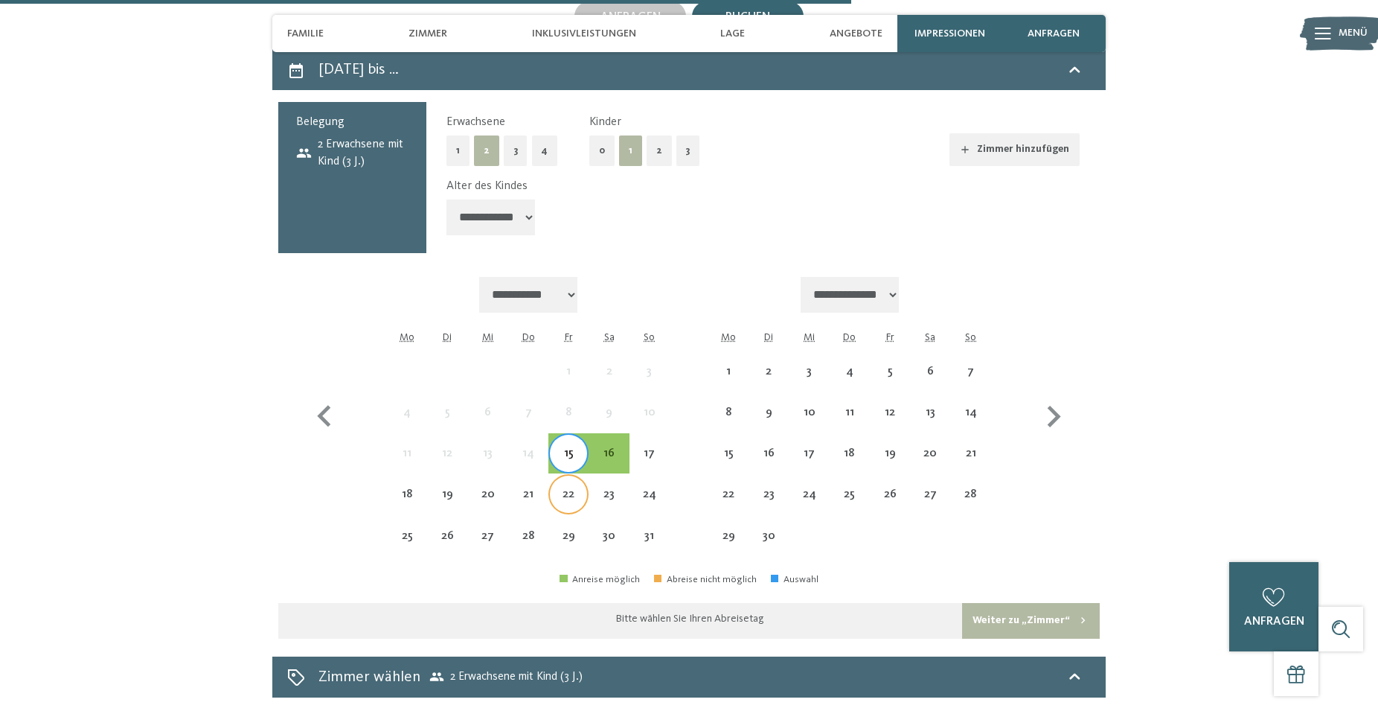
click at [565, 488] on div "22" at bounding box center [568, 506] width 37 height 37
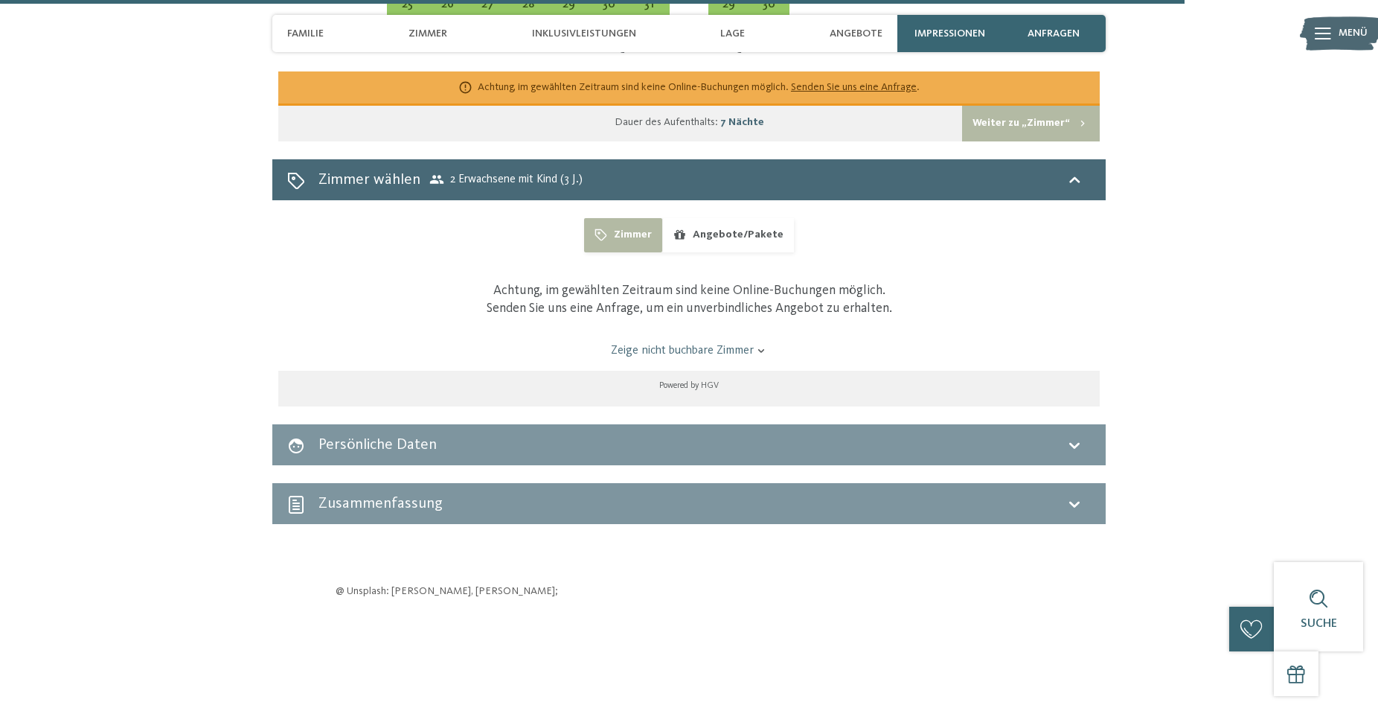
scroll to position [4251, 0]
